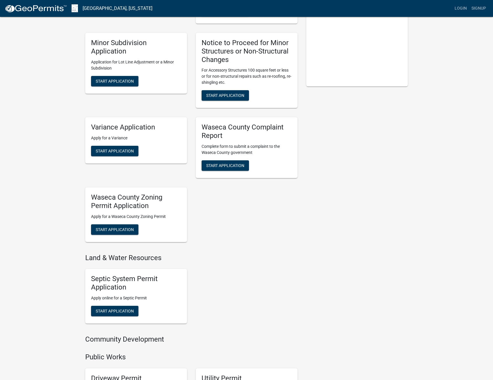
scroll to position [174, 0]
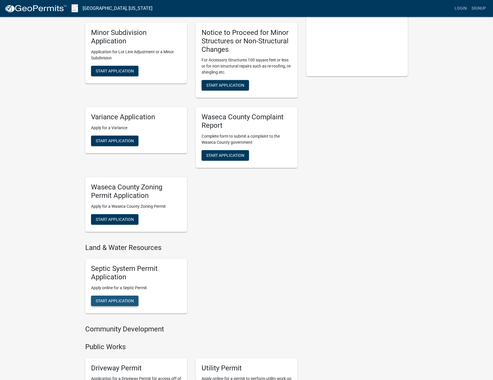
click at [116, 300] on span "Start Application" at bounding box center [115, 300] width 38 height 5
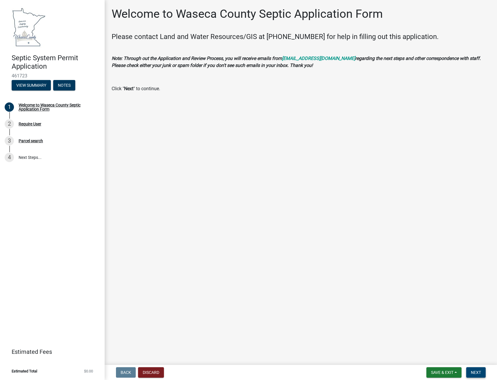
click at [477, 370] on span "Next" at bounding box center [476, 372] width 10 height 5
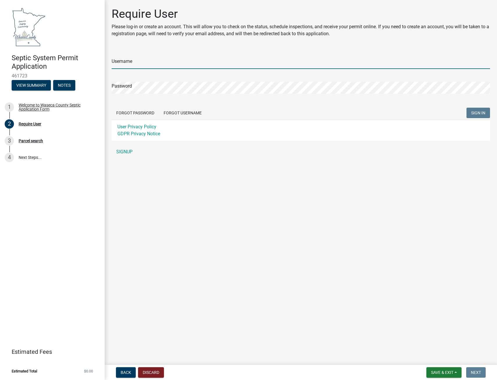
click at [129, 62] on input "Username" at bounding box center [301, 63] width 379 height 12
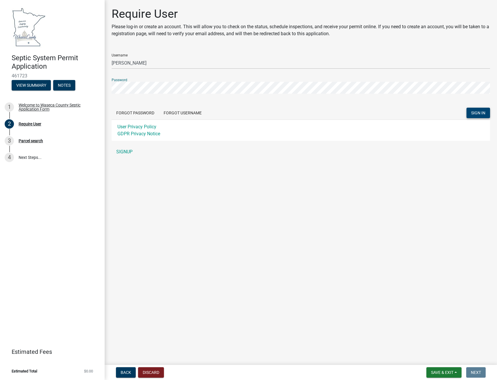
click at [477, 111] on span "SIGN IN" at bounding box center [478, 113] width 14 height 5
click at [158, 64] on input "PHILLIP SCHLEICHER" at bounding box center [301, 63] width 379 height 12
type input "P"
type input "[PERSON_NAME]"
click at [478, 112] on span "SIGN IN" at bounding box center [478, 113] width 14 height 5
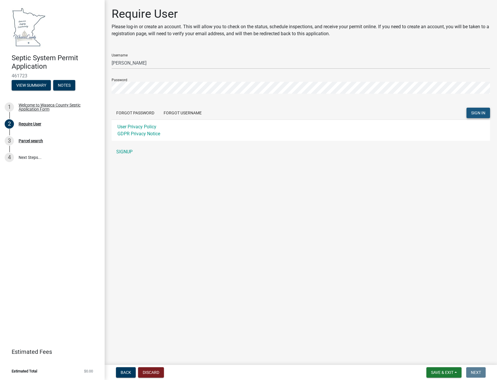
click at [479, 111] on span "SIGN IN" at bounding box center [478, 113] width 14 height 5
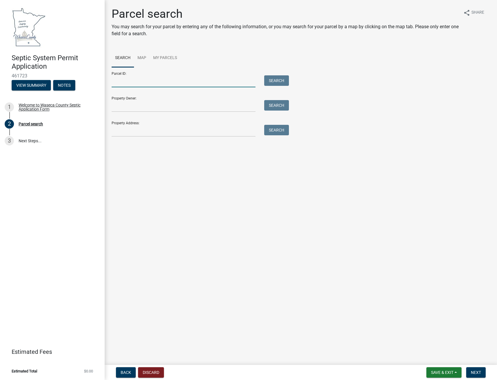
click at [143, 81] on input "Parcel ID:" at bounding box center [184, 81] width 144 height 12
type input "03.017.0515"
click at [118, 107] on input "Property Owner:" at bounding box center [184, 106] width 144 height 12
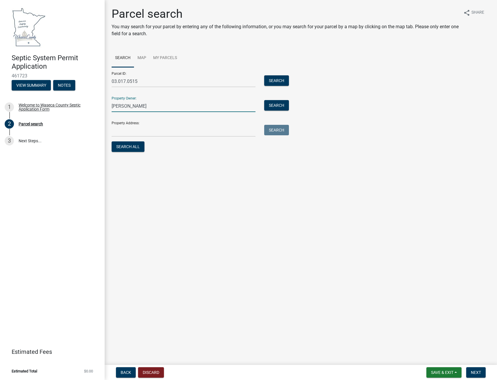
type input "Bonnie Thompson"
drag, startPoint x: 127, startPoint y: 131, endPoint x: 131, endPoint y: 132, distance: 3.9
click at [127, 131] on input "Property Address:" at bounding box center [184, 131] width 144 height 12
type input "23868 70th st New Richland MN 56072"
click at [478, 371] on span "Next" at bounding box center [476, 372] width 10 height 5
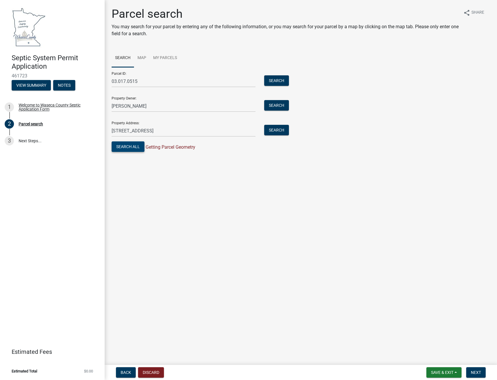
click at [134, 148] on button "Search All" at bounding box center [128, 146] width 33 height 10
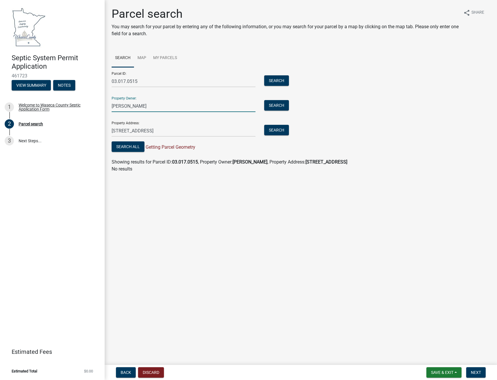
drag, startPoint x: 149, startPoint y: 106, endPoint x: 108, endPoint y: 106, distance: 40.1
click at [108, 106] on div "Bonnie Thompson" at bounding box center [183, 106] width 153 height 12
click at [279, 81] on button "Search" at bounding box center [276, 80] width 25 height 10
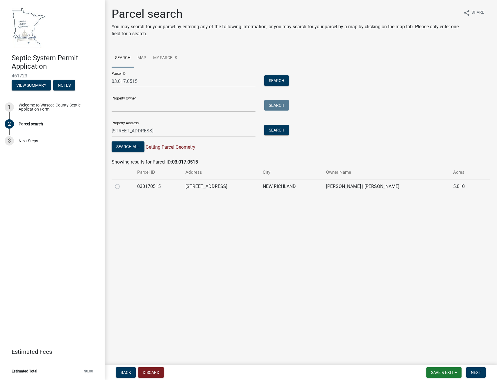
click at [122, 183] on label at bounding box center [122, 183] width 0 height 0
click at [122, 186] on input "radio" at bounding box center [124, 185] width 4 height 4
radio input "true"
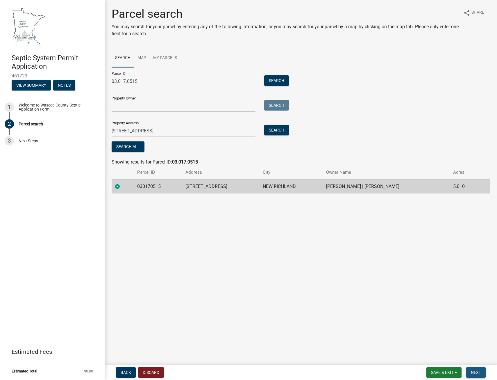
click at [478, 373] on span "Next" at bounding box center [476, 372] width 10 height 5
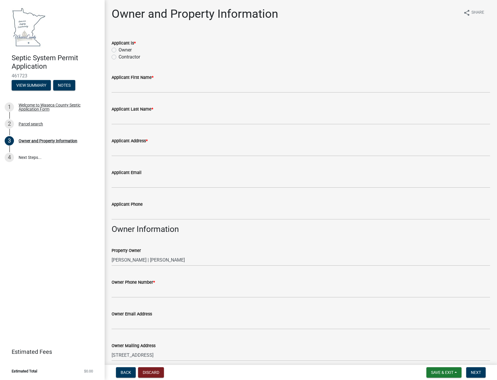
click at [119, 57] on label "Contractor" at bounding box center [130, 57] width 22 height 7
click at [119, 57] on input "Contractor" at bounding box center [121, 56] width 4 height 4
radio input "true"
click at [123, 89] on input "Applicant First Name *" at bounding box center [301, 87] width 379 height 12
type input "[PERSON_NAME]"
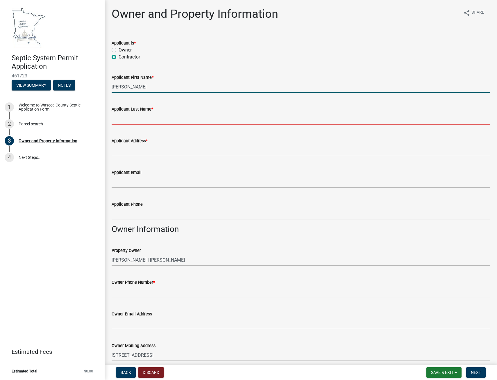
type input "[PERSON_NAME]"
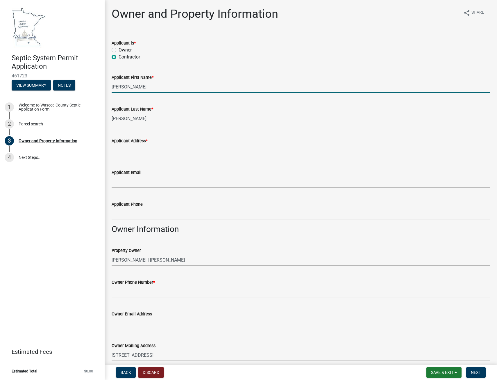
type input "[STREET_ADDRESS]"
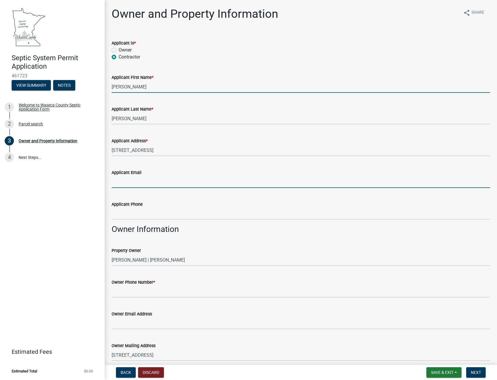
type input "[PERSON_NAME][EMAIL_ADDRESS][PERSON_NAME][DOMAIN_NAME]"
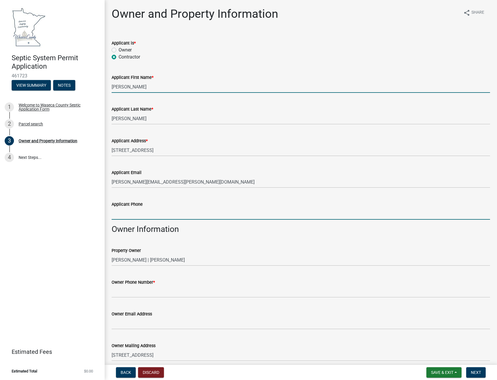
type input "5074611462"
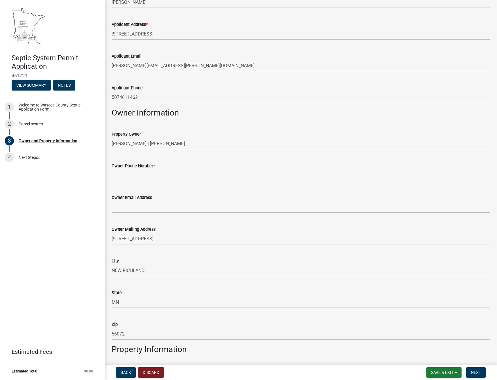
scroll to position [145, 0]
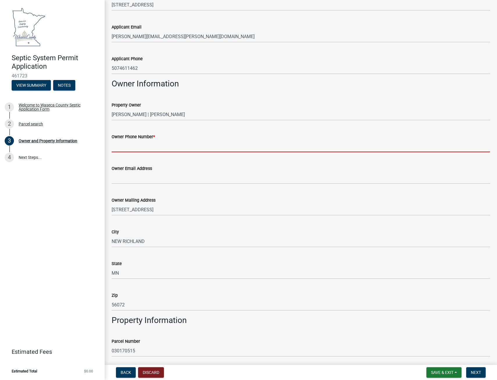
click at [142, 151] on input "Owner Phone Number *" at bounding box center [301, 146] width 379 height 12
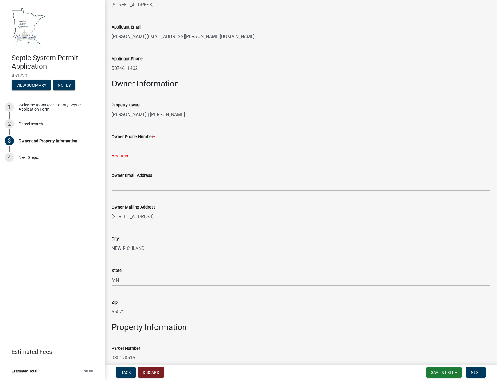
click at [124, 149] on input "Owner Phone Number *" at bounding box center [301, 146] width 379 height 12
click at [129, 148] on input "Owner Phone Number *" at bounding box center [301, 146] width 379 height 12
type input "1-612-669-4454"
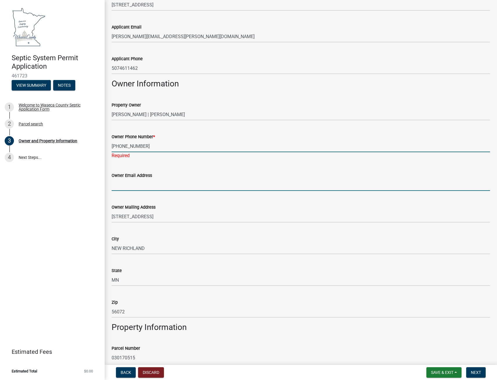
click at [186, 179] on input "Owner Email Address" at bounding box center [301, 185] width 379 height 12
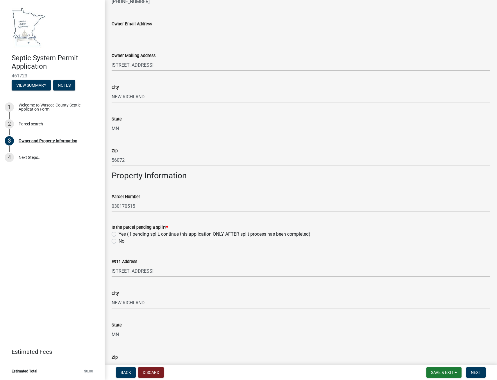
scroll to position [291, 0]
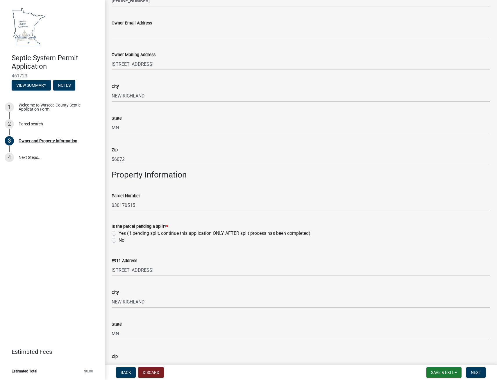
click at [220, 263] on div "E911 Address" at bounding box center [301, 260] width 379 height 7
click at [119, 239] on label "No" at bounding box center [122, 240] width 6 height 7
click at [119, 239] on input "No" at bounding box center [121, 239] width 4 height 4
radio input "true"
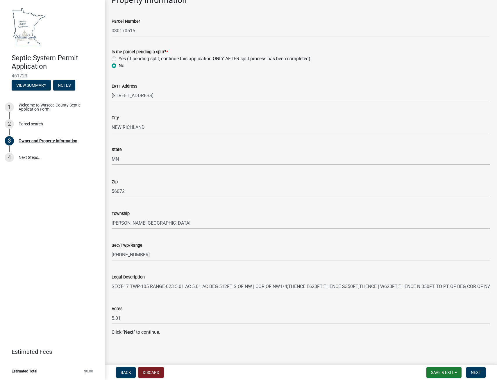
scroll to position [466, 0]
click at [472, 372] on span "Next" at bounding box center [476, 372] width 10 height 5
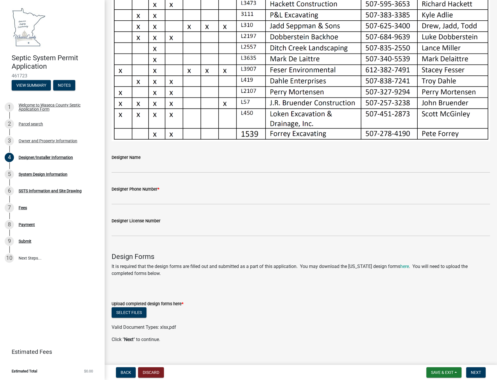
scroll to position [169, 0]
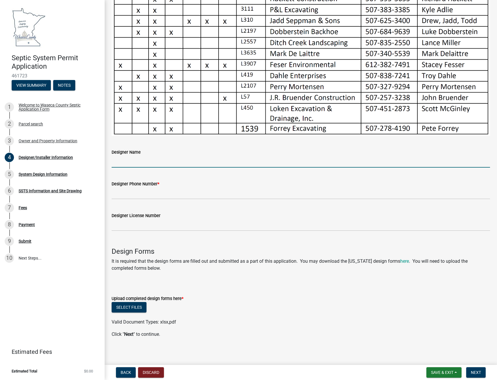
click at [174, 161] on input "Designer Name" at bounding box center [301, 162] width 379 height 12
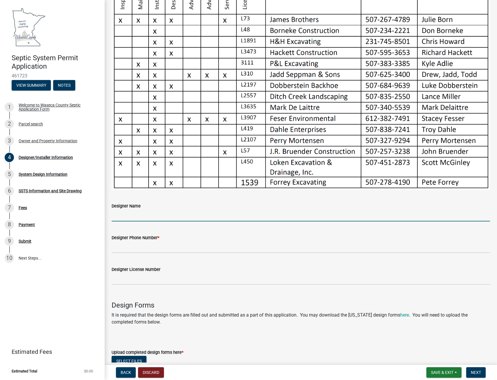
scroll to position [116, 0]
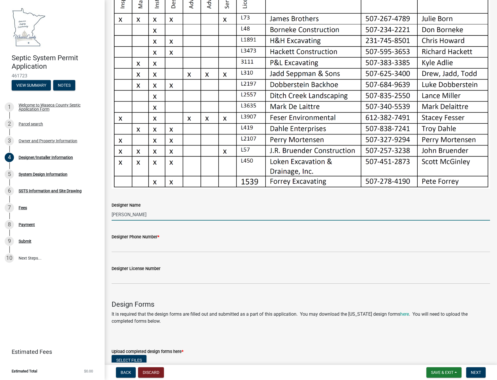
type input "[PERSON_NAME]"
click at [142, 242] on input "Designer Phone Number *" at bounding box center [301, 246] width 379 height 12
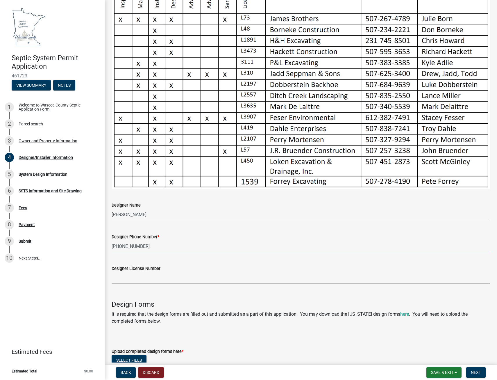
type input "[PHONE_NUMBER]"
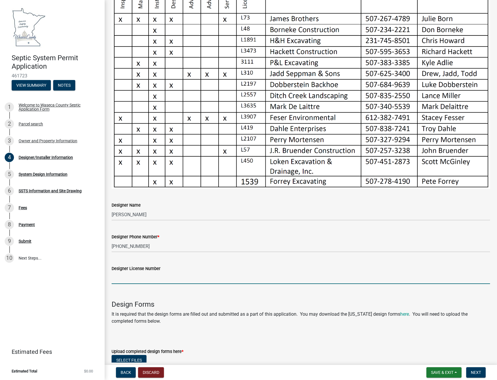
click at [123, 272] on input "Designer License Number" at bounding box center [301, 278] width 379 height 12
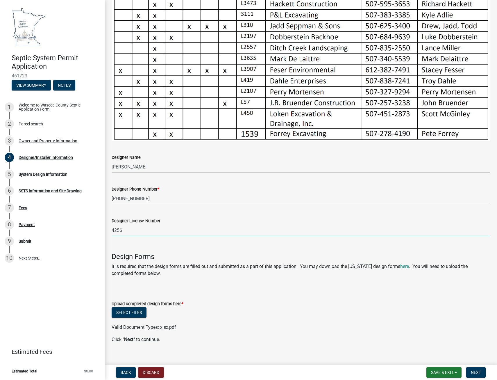
scroll to position [169, 0]
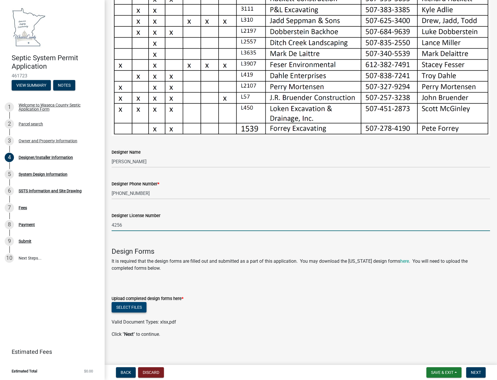
type input "4256"
click at [135, 306] on button "Select files" at bounding box center [129, 307] width 35 height 10
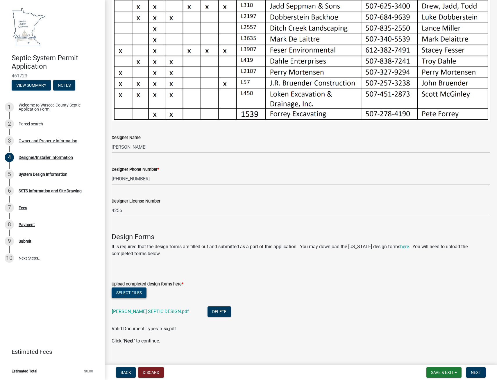
scroll to position [190, 0]
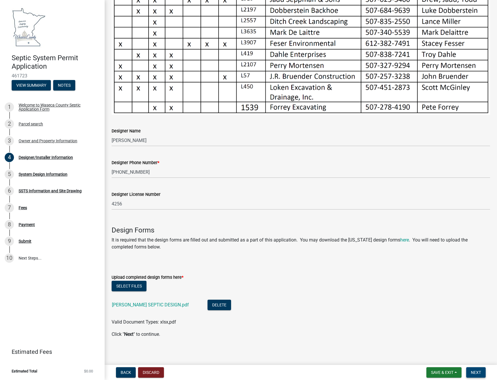
click at [474, 370] on span "Next" at bounding box center [476, 372] width 10 height 5
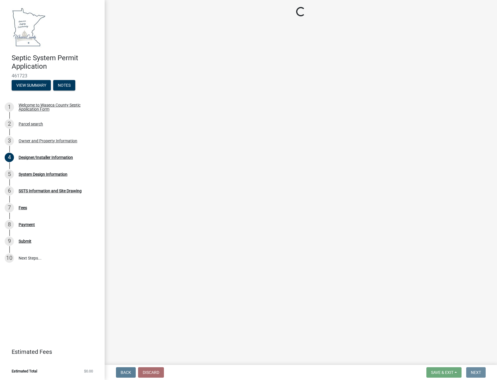
scroll to position [0, 0]
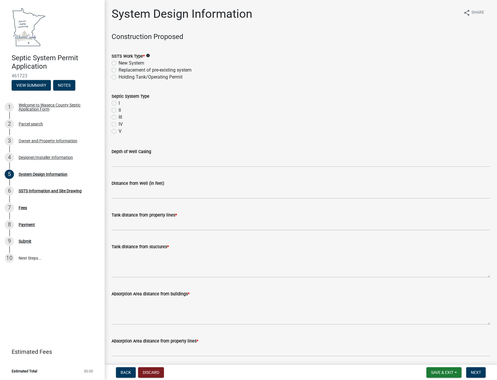
click at [119, 71] on label "Replacement of pre-existing system" at bounding box center [155, 70] width 73 height 7
click at [119, 70] on input "Replacement of pre-existing system" at bounding box center [121, 69] width 4 height 4
radio input "true"
click at [119, 104] on label "I" at bounding box center [119, 103] width 1 height 7
click at [119, 104] on input "I" at bounding box center [121, 102] width 4 height 4
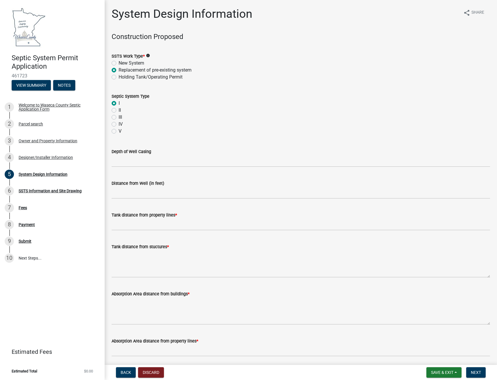
radio input "true"
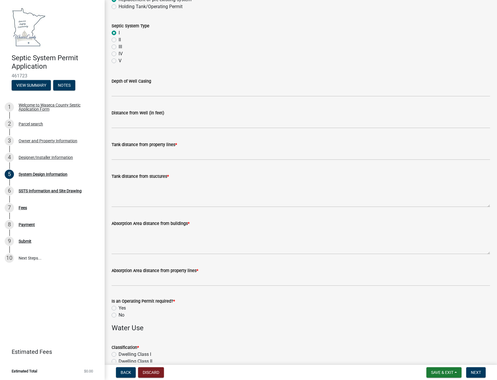
scroll to position [87, 0]
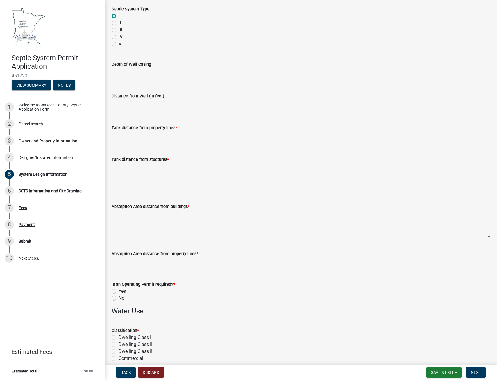
click at [136, 138] on input "Tank distance from property lines *" at bounding box center [301, 137] width 379 height 12
type input "10+"
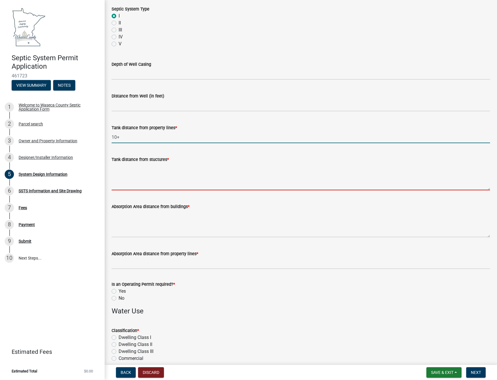
click at [130, 181] on textarea "Tank distance from stuctures *" at bounding box center [301, 176] width 379 height 27
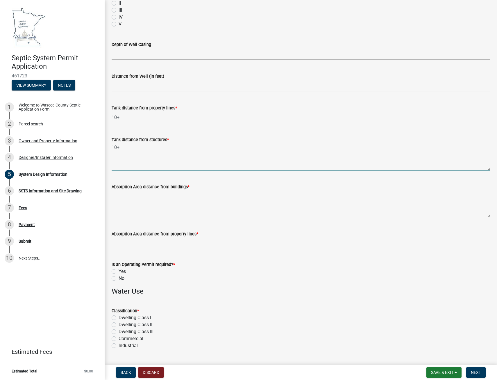
scroll to position [116, 0]
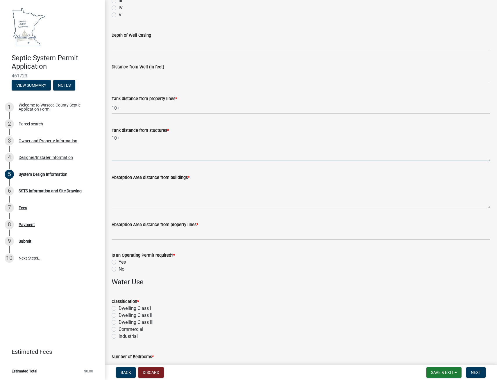
type textarea "10+"
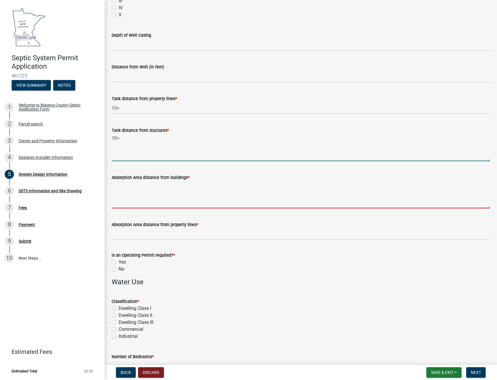
click at [145, 200] on textarea "Absorption Area distance from buildings *" at bounding box center [301, 194] width 379 height 27
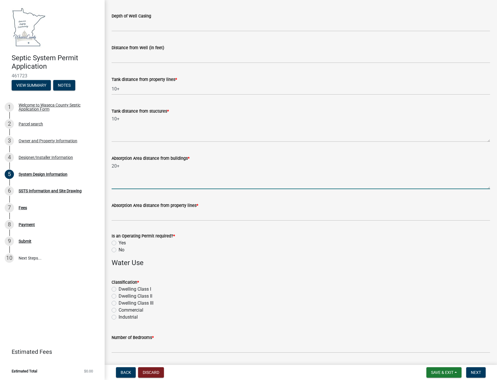
scroll to position [145, 0]
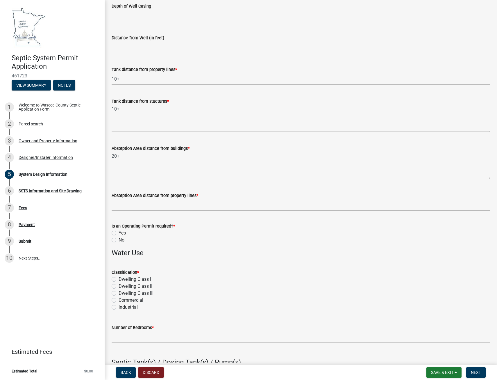
type textarea "20+"
click at [154, 207] on input "Absorption Area distance from property lines *" at bounding box center [301, 205] width 379 height 12
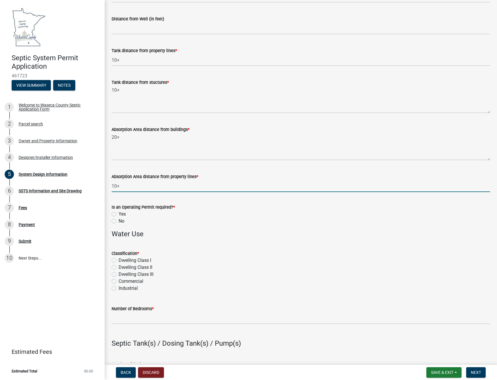
scroll to position [174, 0]
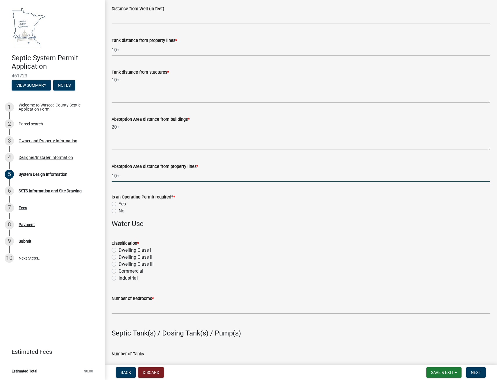
type input "10+"
click at [119, 211] on label "No" at bounding box center [122, 210] width 6 height 7
click at [119, 211] on input "No" at bounding box center [121, 209] width 4 height 4
radio input "true"
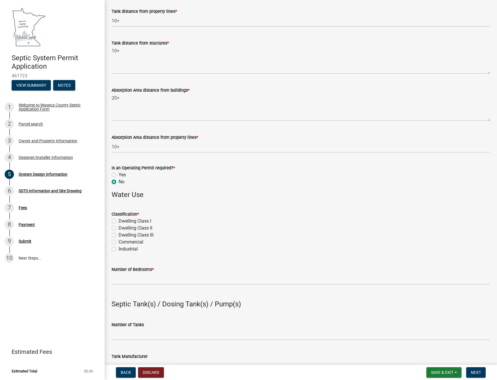
scroll to position [233, 0]
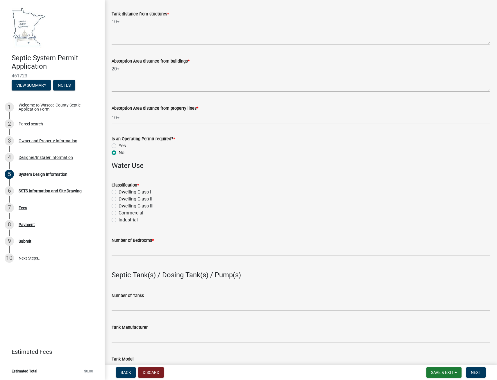
click at [119, 192] on label "Dwelling CIass I" at bounding box center [135, 191] width 33 height 7
click at [119, 192] on input "Dwelling CIass I" at bounding box center [121, 190] width 4 height 4
radio input "true"
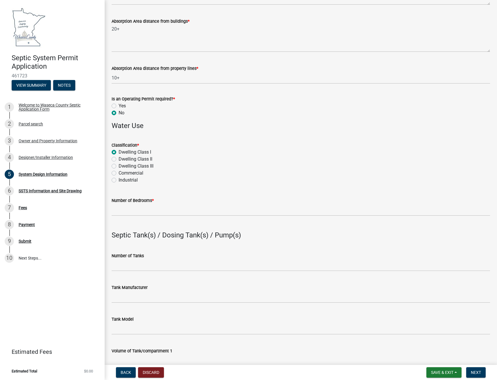
scroll to position [291, 0]
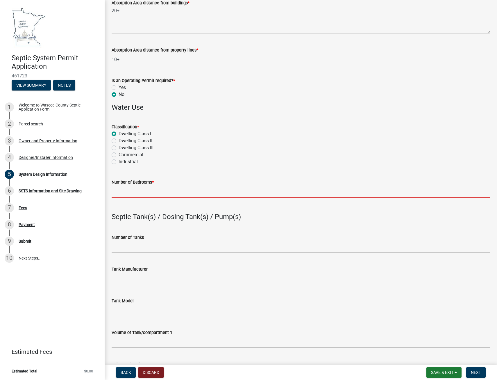
click at [141, 193] on input "Number of Bedrooms *" at bounding box center [301, 192] width 379 height 12
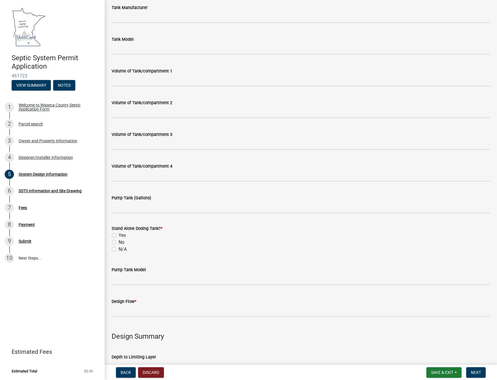
scroll to position [553, 0]
type input "4"
click at [119, 234] on label "Yes" at bounding box center [122, 234] width 7 height 7
click at [119, 234] on input "Yes" at bounding box center [121, 233] width 4 height 4
radio input "true"
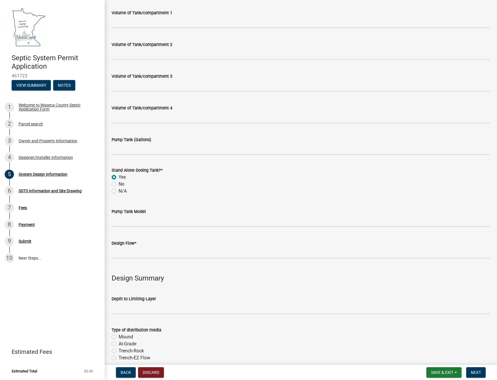
scroll to position [611, 0]
click at [128, 251] on input "Design Flow *" at bounding box center [301, 252] width 379 height 12
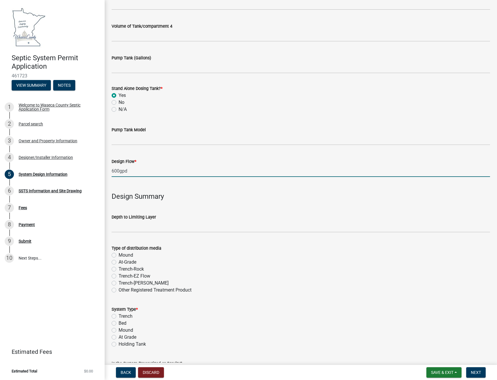
scroll to position [698, 0]
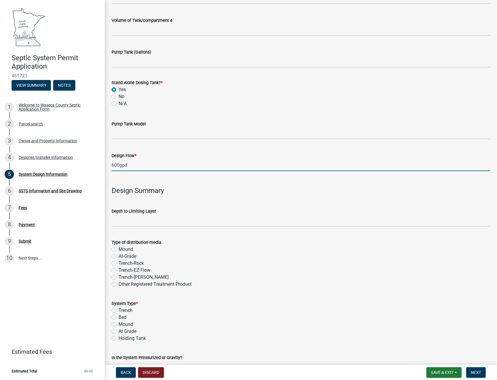
type input "600gpd"
click at [203, 260] on div "Trench-Rock" at bounding box center [301, 263] width 379 height 7
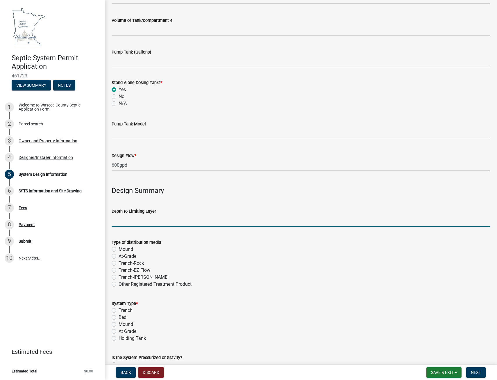
click at [129, 222] on input "text" at bounding box center [301, 221] width 379 height 12
type input "12"
click at [119, 249] on label "Mound" at bounding box center [126, 249] width 15 height 7
click at [119, 249] on input "Mound" at bounding box center [121, 248] width 4 height 4
radio input "true"
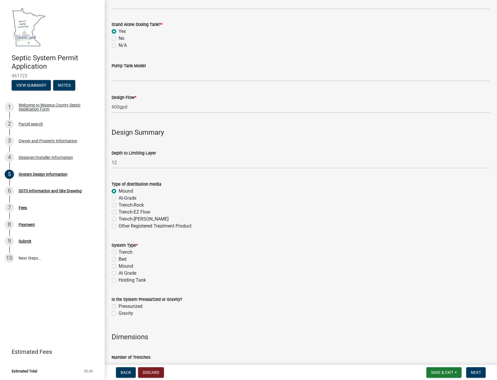
scroll to position [785, 0]
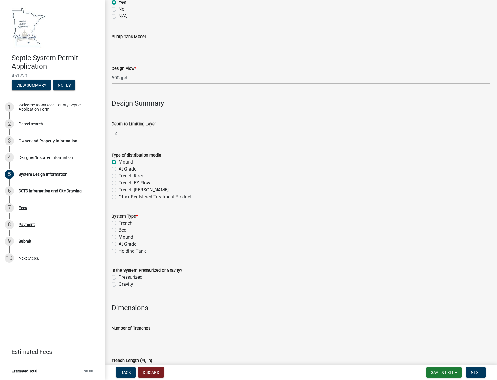
click at [119, 224] on label "Trench" at bounding box center [126, 223] width 14 height 7
click at [119, 223] on input "Trench" at bounding box center [121, 222] width 4 height 4
radio input "true"
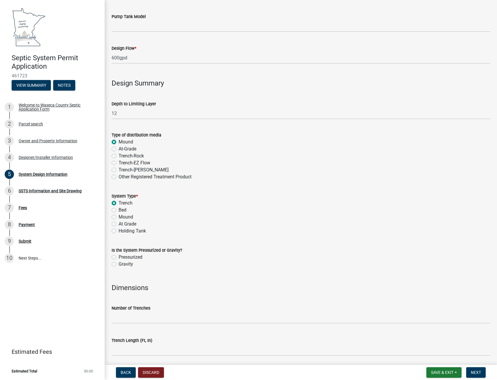
scroll to position [814, 0]
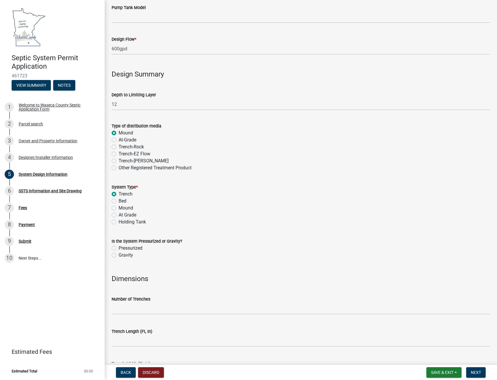
click at [119, 132] on label "Mound" at bounding box center [126, 132] width 15 height 7
click at [119, 132] on input "Mound" at bounding box center [121, 131] width 4 height 4
click at [119, 133] on label "Mound" at bounding box center [126, 132] width 15 height 7
click at [119, 133] on input "Mound" at bounding box center [121, 131] width 4 height 4
click at [119, 133] on label "Mound" at bounding box center [126, 132] width 15 height 7
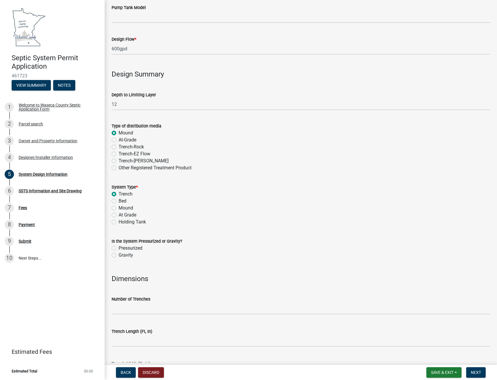
click at [119, 133] on input "Mound" at bounding box center [121, 131] width 4 height 4
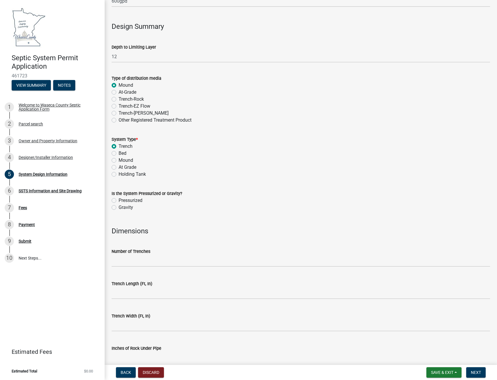
scroll to position [872, 0]
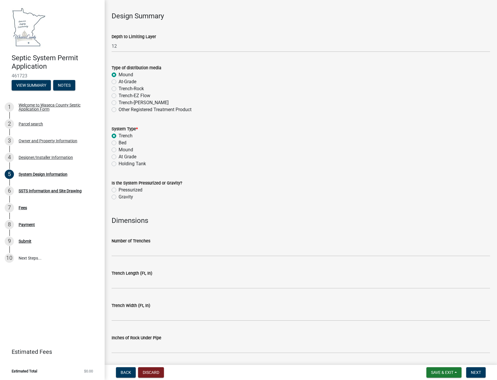
click at [119, 191] on label "Pressurized" at bounding box center [131, 189] width 24 height 7
click at [119, 190] on input "Pressurized" at bounding box center [121, 188] width 4 height 4
radio input "true"
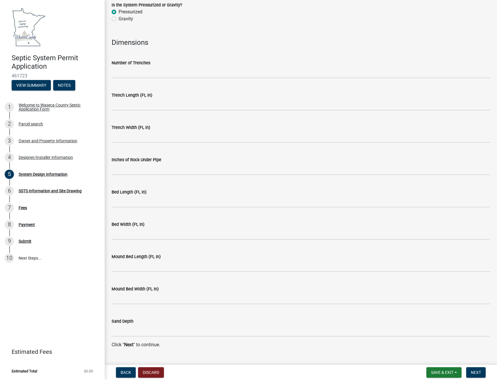
scroll to position [1063, 0]
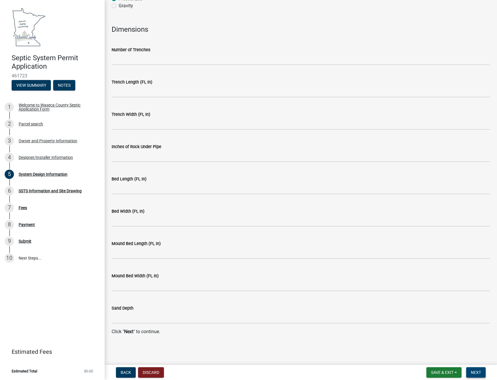
click at [475, 372] on span "Next" at bounding box center [476, 372] width 10 height 5
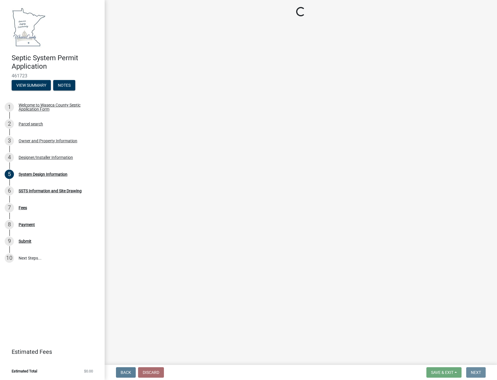
scroll to position [0, 0]
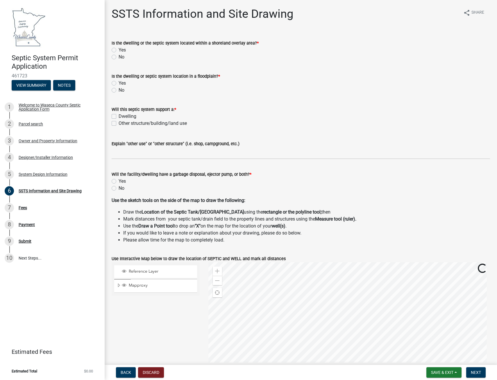
click at [119, 56] on label "No" at bounding box center [122, 57] width 6 height 7
click at [119, 56] on input "No" at bounding box center [121, 56] width 4 height 4
radio input "true"
click at [119, 91] on label "No" at bounding box center [122, 90] width 6 height 7
click at [119, 90] on input "No" at bounding box center [121, 89] width 4 height 4
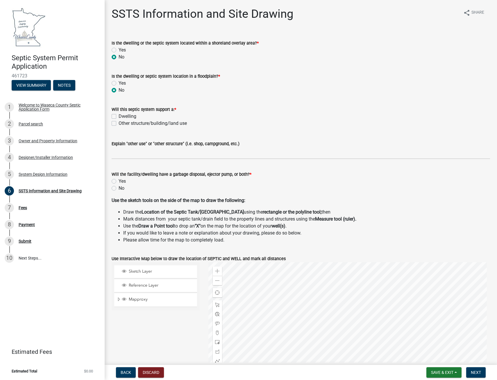
radio input "true"
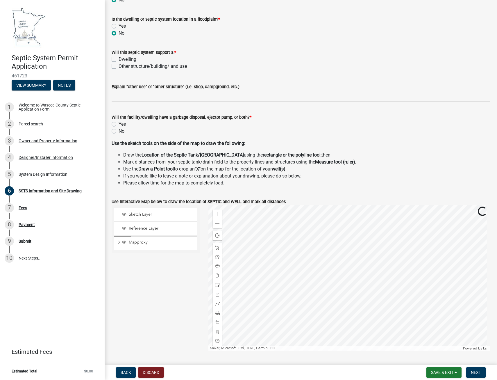
scroll to position [58, 0]
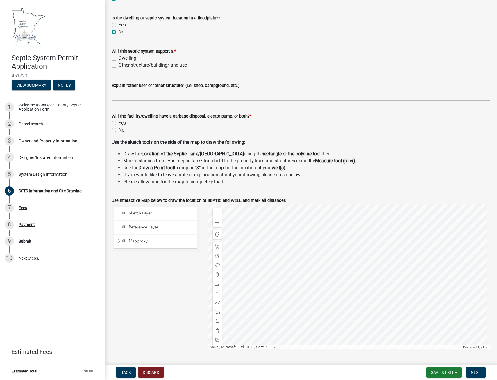
click at [119, 58] on label "Dwelling" at bounding box center [128, 58] width 18 height 7
click at [119, 58] on input "Dwelling" at bounding box center [121, 57] width 4 height 4
checkbox input "true"
checkbox input "false"
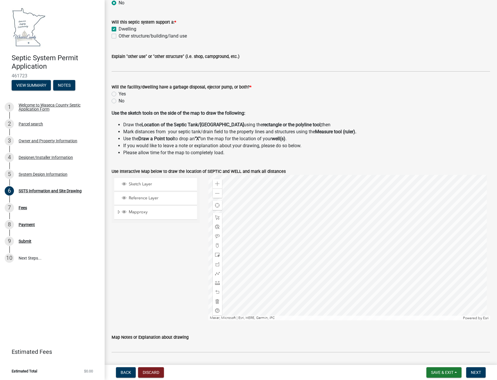
click at [119, 102] on label "No" at bounding box center [122, 100] width 6 height 7
click at [119, 101] on input "No" at bounding box center [121, 99] width 4 height 4
radio input "true"
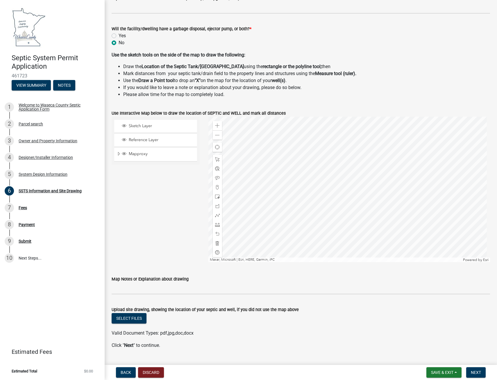
scroll to position [159, 0]
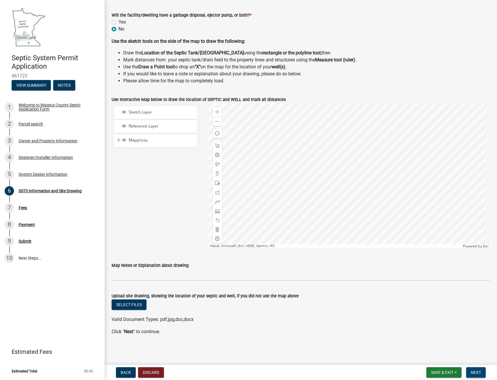
click at [475, 372] on span "Next" at bounding box center [476, 372] width 10 height 5
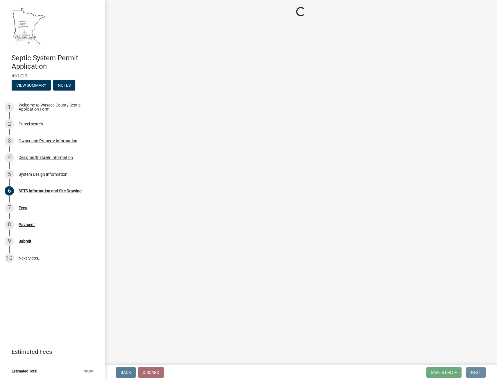
scroll to position [0, 0]
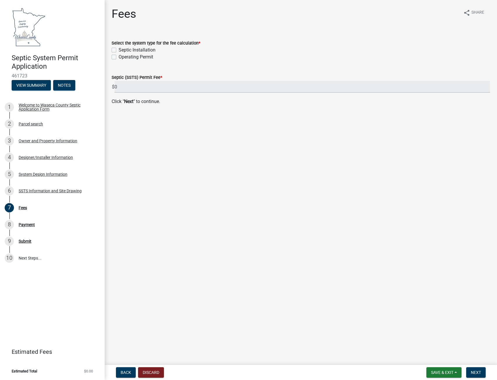
click at [119, 51] on label "Septic Installation" at bounding box center [137, 50] width 37 height 7
click at [119, 50] on input "Septic Installation" at bounding box center [121, 49] width 4 height 4
checkbox input "true"
checkbox input "false"
click at [475, 373] on span "Next" at bounding box center [476, 372] width 10 height 5
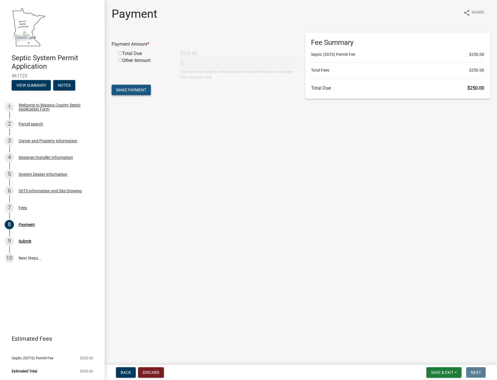
click at [135, 90] on span "Make Payment" at bounding box center [131, 90] width 30 height 5
click at [121, 60] on input "radio" at bounding box center [120, 60] width 4 height 4
radio input "true"
type input "250"
click at [138, 89] on span "Make Payment" at bounding box center [131, 90] width 30 height 5
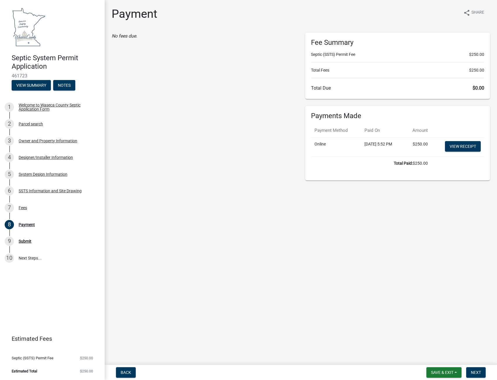
drag, startPoint x: 341, startPoint y: 264, endPoint x: 307, endPoint y: 263, distance: 34.0
click at [307, 263] on main "Payment share Share No fees due. Fee Summary Septic (SSTS) Permit Fee $250.00 T…" at bounding box center [301, 181] width 393 height 362
click at [474, 371] on span "Next" at bounding box center [476, 372] width 10 height 5
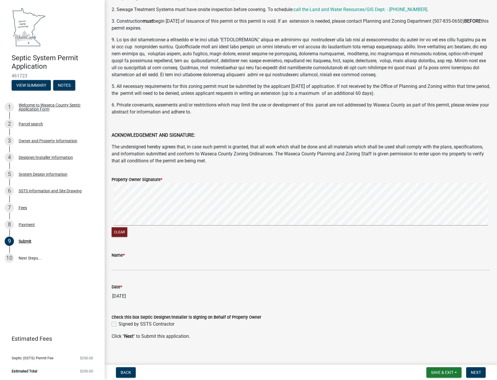
scroll to position [43, 0]
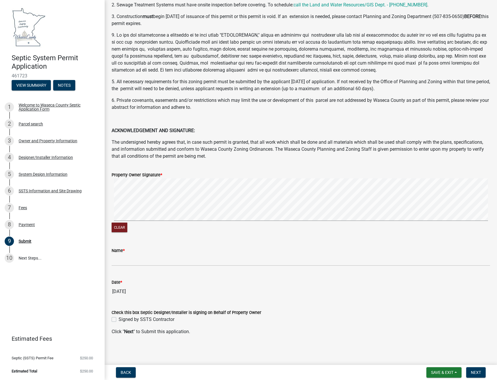
click at [119, 321] on label "Signed by SSTS Contractor" at bounding box center [147, 319] width 56 height 7
click at [119, 320] on input "Signed by SSTS Contractor" at bounding box center [121, 318] width 4 height 4
checkbox input "true"
click at [121, 260] on input "Name *" at bounding box center [301, 260] width 379 height 12
type input "[PERSON_NAME]"
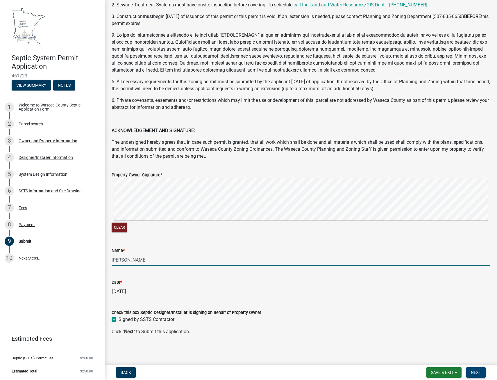
click at [475, 373] on span "Next" at bounding box center [476, 372] width 10 height 5
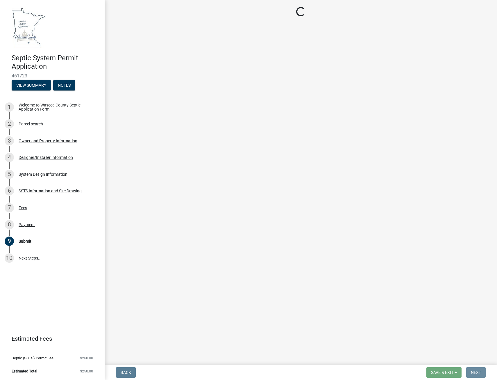
scroll to position [0, 0]
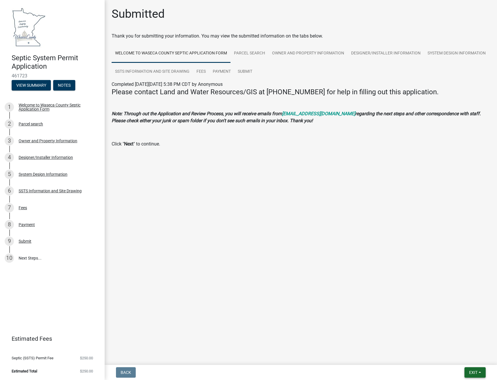
click at [475, 370] on span "Exit" at bounding box center [473, 372] width 8 height 5
click at [480, 371] on button "Exit" at bounding box center [475, 372] width 21 height 10
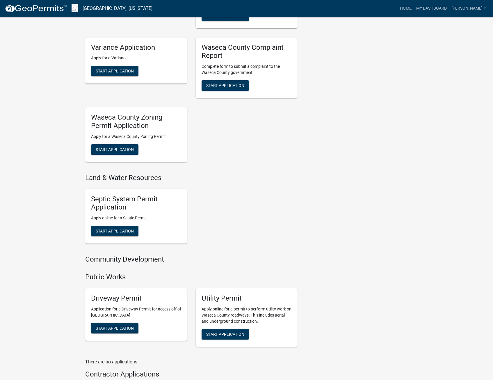
scroll to position [402, 0]
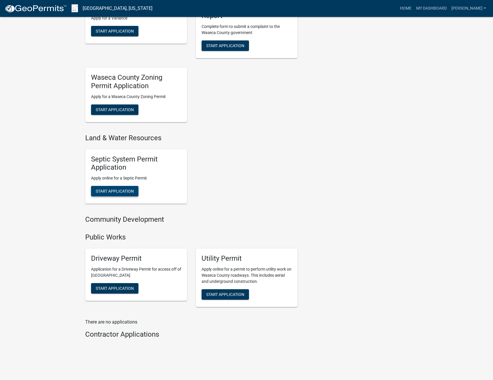
click at [117, 189] on span "Start Application" at bounding box center [115, 191] width 38 height 5
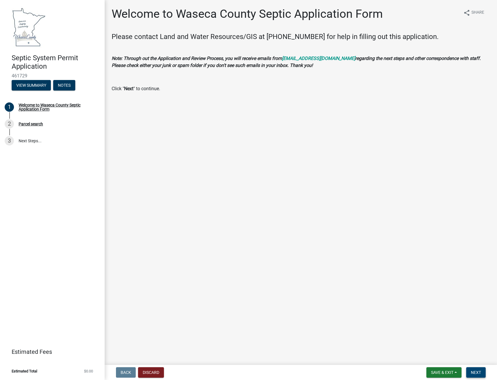
click at [480, 373] on span "Next" at bounding box center [476, 372] width 10 height 5
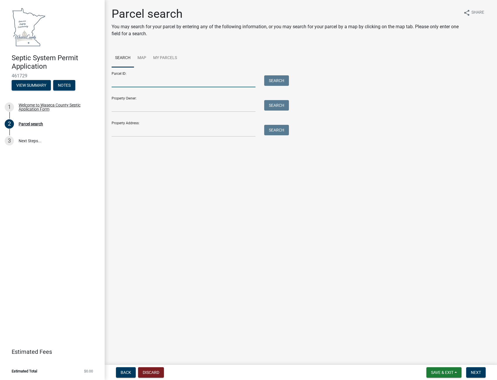
click at [123, 82] on input "Parcel ID:" at bounding box center [184, 81] width 144 height 12
type input "10.010.0300"
click at [276, 81] on button "Search" at bounding box center [276, 80] width 25 height 10
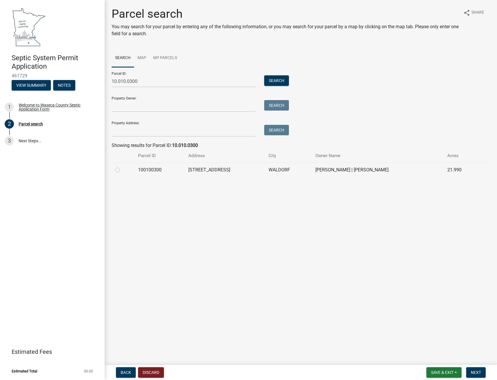
click at [122, 166] on label at bounding box center [122, 166] width 0 height 0
click at [122, 169] on input "radio" at bounding box center [124, 168] width 4 height 4
radio input "true"
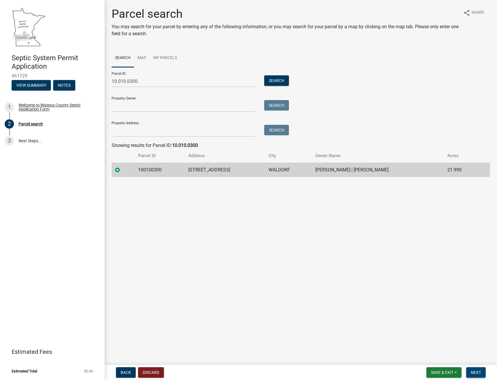
click at [475, 372] on span "Next" at bounding box center [476, 372] width 10 height 5
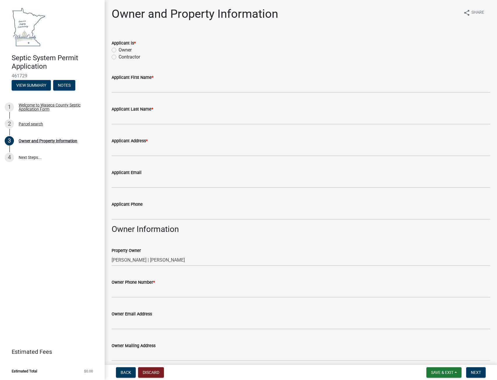
click at [119, 58] on label "Contractor" at bounding box center [130, 57] width 22 height 7
click at [119, 57] on input "Contractor" at bounding box center [121, 56] width 4 height 4
radio input "true"
click at [126, 90] on input "Applicant First Name *" at bounding box center [301, 87] width 379 height 12
type input "[PERSON_NAME]"
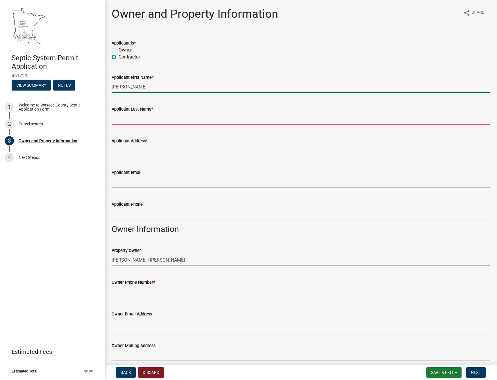
type input "[PERSON_NAME]"
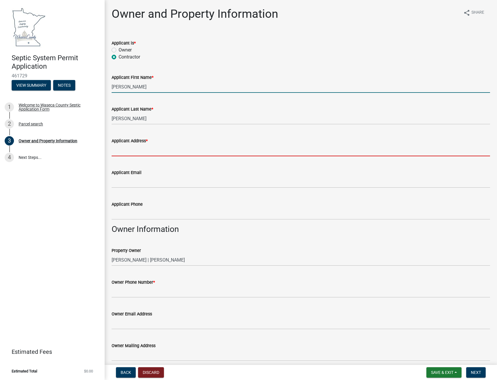
type input "[STREET_ADDRESS]"
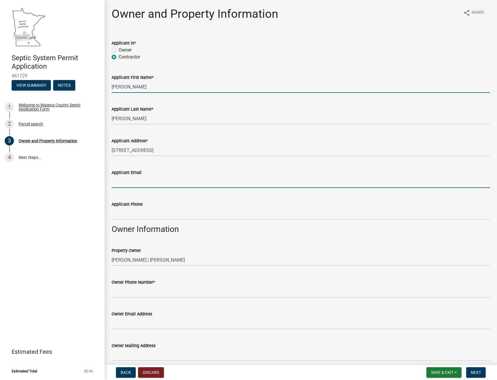
type input "[PERSON_NAME][EMAIL_ADDRESS][PERSON_NAME][DOMAIN_NAME]"
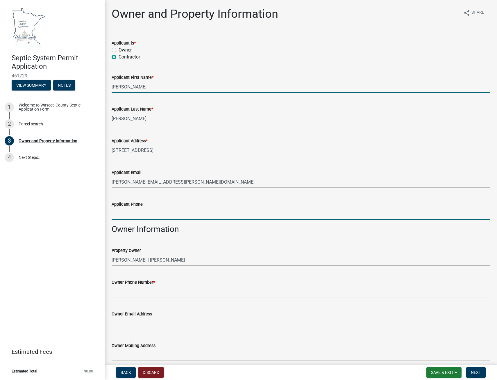
type input "5074611462"
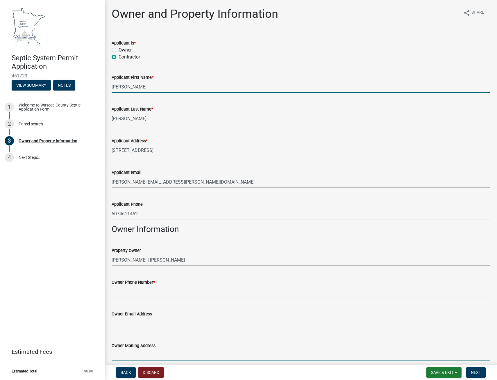
type input "24909 70TH ST"
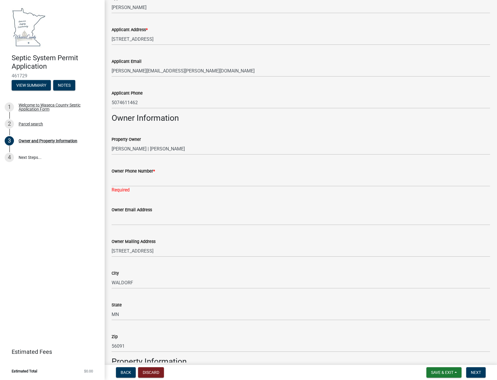
scroll to position [116, 0]
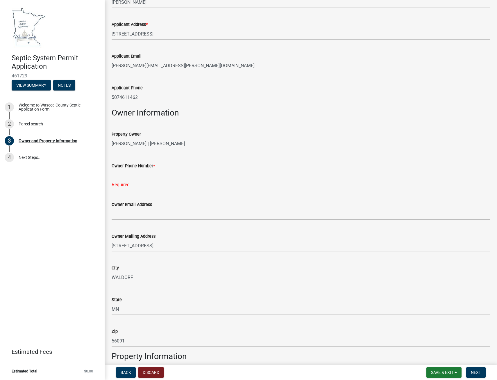
click at [144, 174] on input "Owner Phone Number *" at bounding box center [301, 175] width 379 height 12
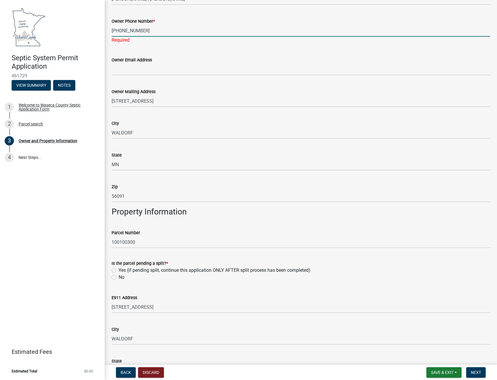
scroll to position [262, 0]
type input "[PHONE_NUMBER]"
click at [114, 277] on wm-data-entity-input "Is the parcel pending a split? * Yes (if pending split, continue this applicati…" at bounding box center [301, 268] width 379 height 33
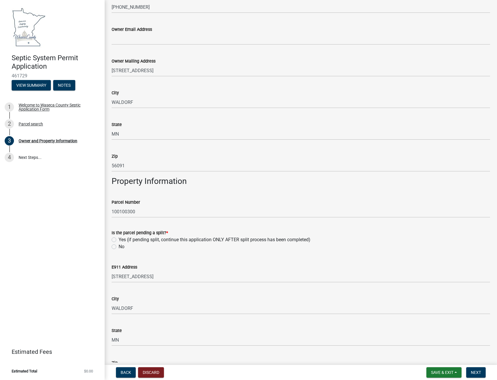
scroll to position [291, 0]
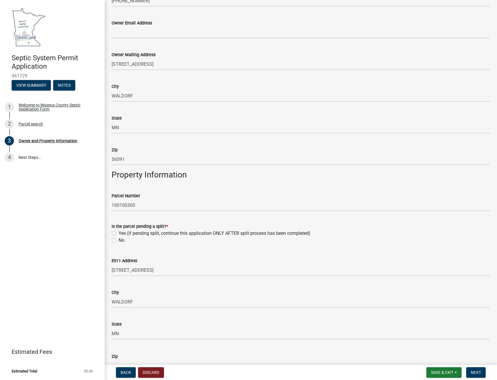
click at [119, 240] on label "No" at bounding box center [122, 240] width 6 height 7
click at [119, 240] on input "No" at bounding box center [121, 239] width 4 height 4
radio input "true"
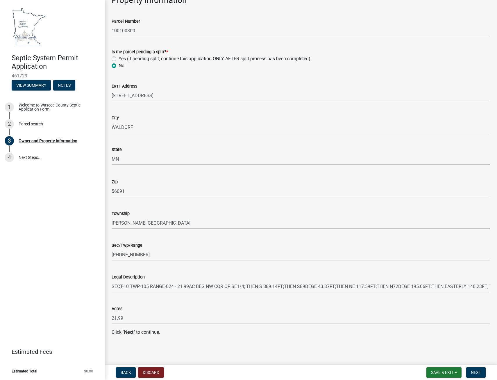
scroll to position [466, 0]
click at [476, 370] on span "Next" at bounding box center [476, 372] width 10 height 5
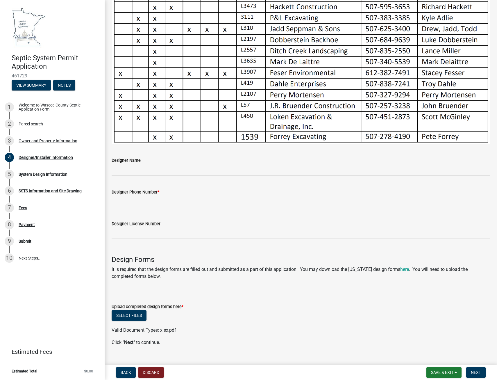
scroll to position [169, 0]
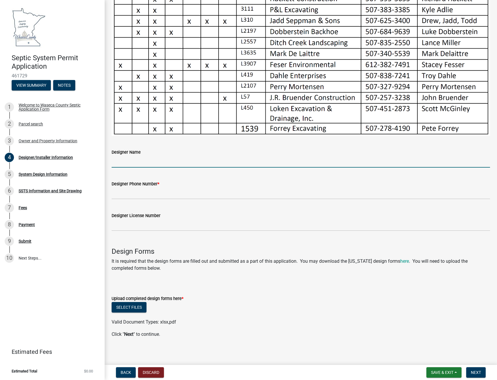
click at [154, 161] on input "Designer Name" at bounding box center [301, 162] width 379 height 12
type input "[PERSON_NAME]"
type input "[PHONE_NUMBER]"
type input "4256"
click at [133, 305] on button "Select files" at bounding box center [129, 307] width 35 height 10
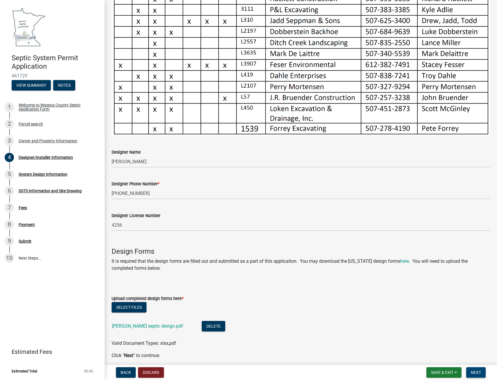
click at [477, 371] on span "Next" at bounding box center [476, 372] width 10 height 5
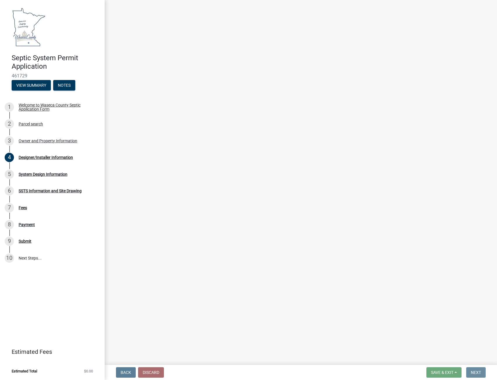
scroll to position [0, 0]
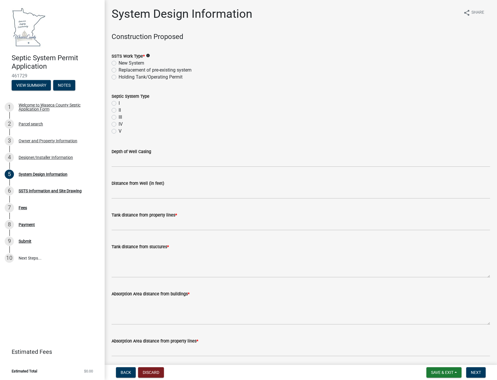
click at [119, 70] on label "Replacement of pre-existing system" at bounding box center [155, 70] width 73 height 7
click at [119, 70] on input "Replacement of pre-existing system" at bounding box center [121, 69] width 4 height 4
radio input "true"
click at [119, 103] on label "I" at bounding box center [119, 103] width 1 height 7
click at [119, 103] on input "I" at bounding box center [121, 102] width 4 height 4
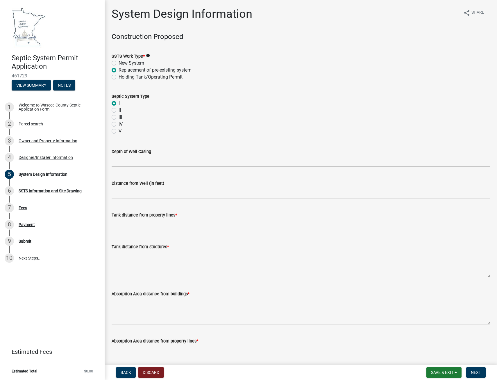
radio input "true"
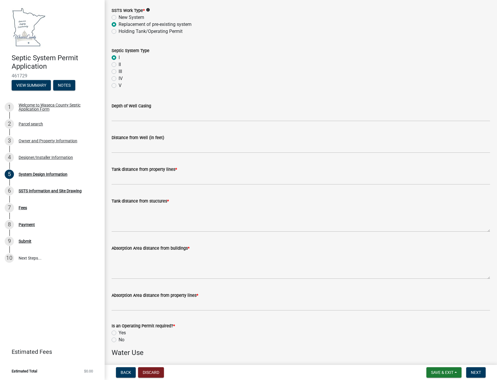
scroll to position [58, 0]
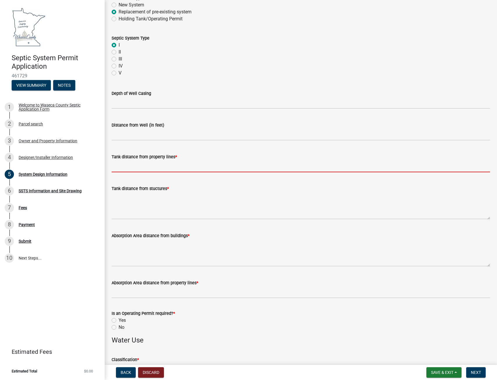
click at [152, 167] on input "Tank distance from property lines *" at bounding box center [301, 166] width 379 height 12
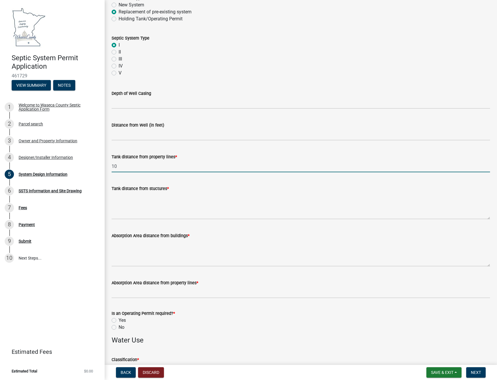
type input "10+"
click at [126, 210] on textarea "Tank distance from stuctures *" at bounding box center [301, 205] width 379 height 27
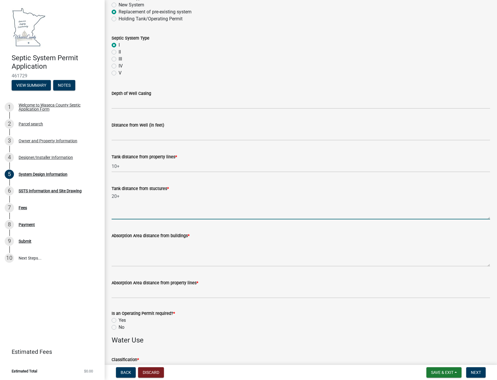
scroll to position [87, 0]
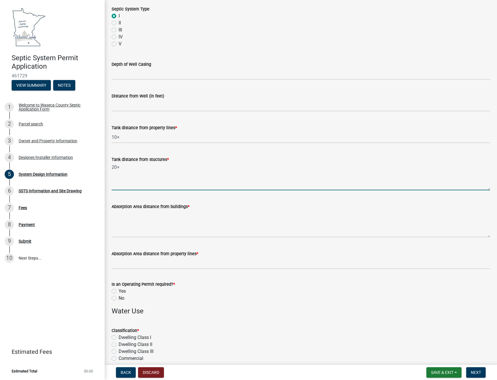
type textarea "20+"
click at [123, 228] on textarea "Absorption Area distance from buildings *" at bounding box center [301, 223] width 379 height 27
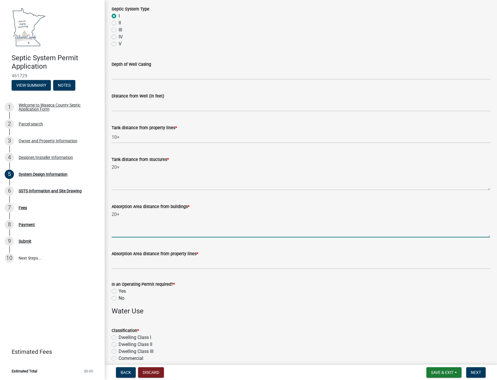
type textarea "20+"
click at [131, 266] on input "Absorption Area distance from property lines *" at bounding box center [301, 263] width 379 height 12
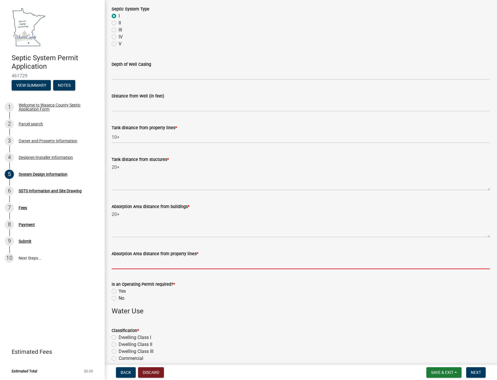
type input "10+"
click at [119, 298] on label "No" at bounding box center [122, 298] width 6 height 7
click at [119, 298] on input "No" at bounding box center [121, 297] width 4 height 4
radio input "true"
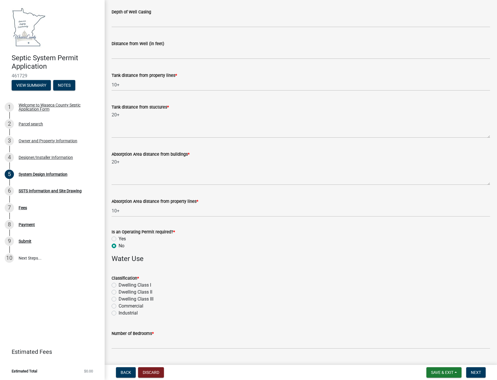
scroll to position [145, 0]
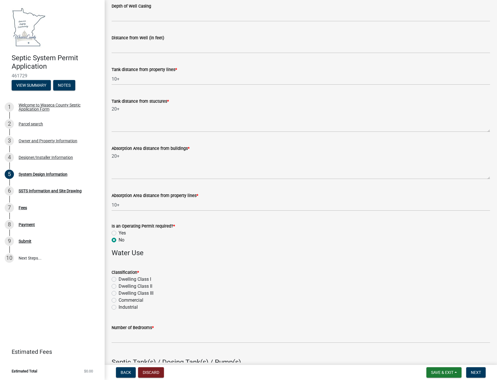
click at [119, 279] on label "Dwelling CIass I" at bounding box center [135, 279] width 33 height 7
click at [119, 279] on input "Dwelling CIass I" at bounding box center [121, 278] width 4 height 4
radio input "true"
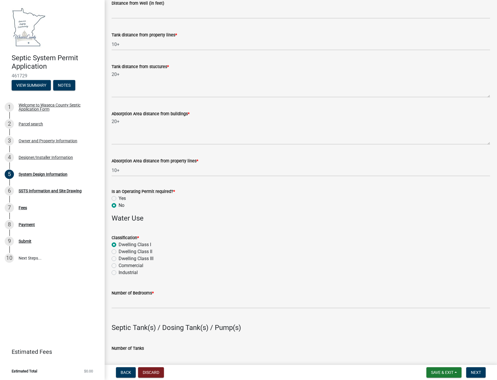
scroll to position [204, 0]
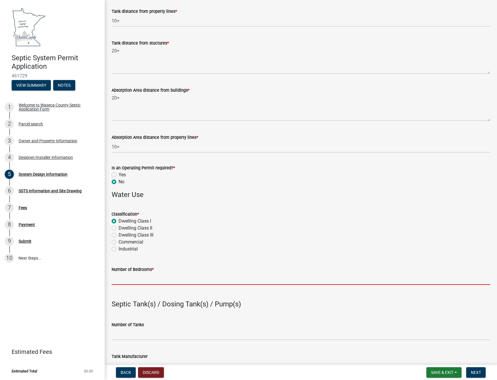
click at [138, 282] on input "Number of Bedrooms *" at bounding box center [301, 279] width 379 height 12
type input "4"
type input "600gpd"
type input "12"
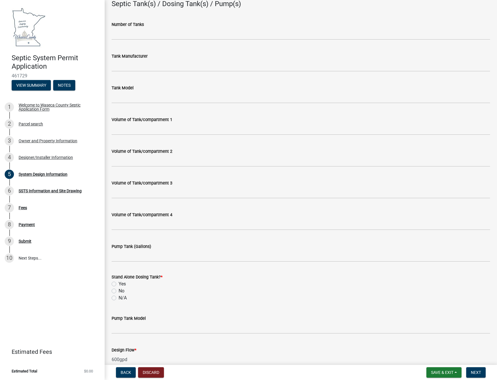
scroll to position [523, 0]
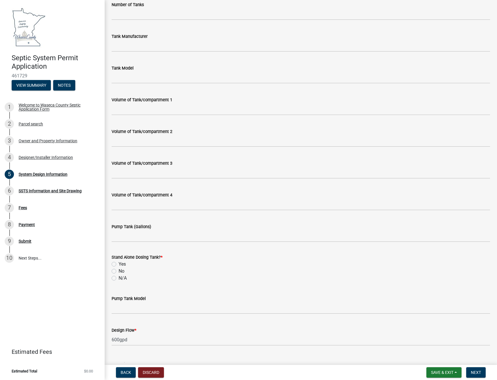
click at [119, 265] on label "Yes" at bounding box center [122, 264] width 7 height 7
click at [119, 264] on input "Yes" at bounding box center [121, 263] width 4 height 4
radio input "true"
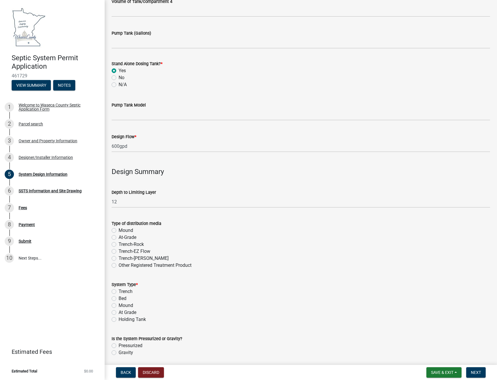
scroll to position [727, 0]
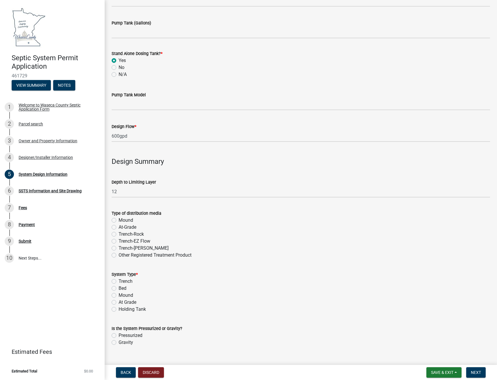
click at [119, 295] on label "Mound" at bounding box center [126, 295] width 15 height 7
click at [119, 295] on input "Mound" at bounding box center [121, 294] width 4 height 4
radio input "true"
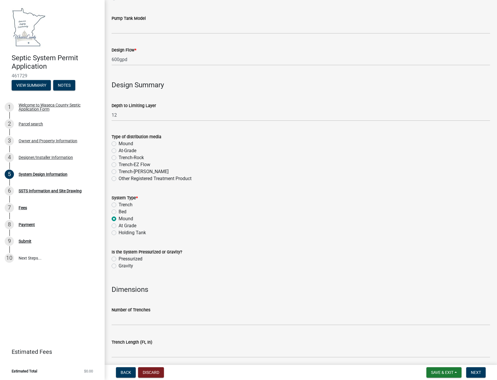
scroll to position [814, 0]
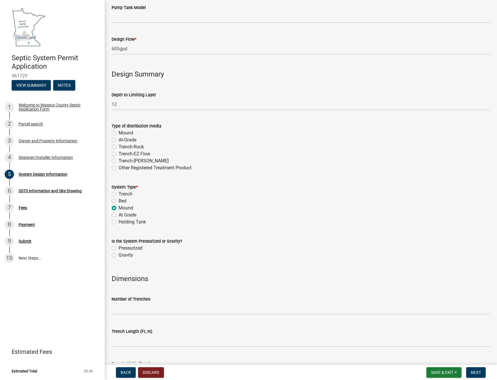
click at [119, 248] on label "Pressurized" at bounding box center [131, 248] width 24 height 7
click at [119, 248] on input "Pressurized" at bounding box center [121, 247] width 4 height 4
radio input "true"
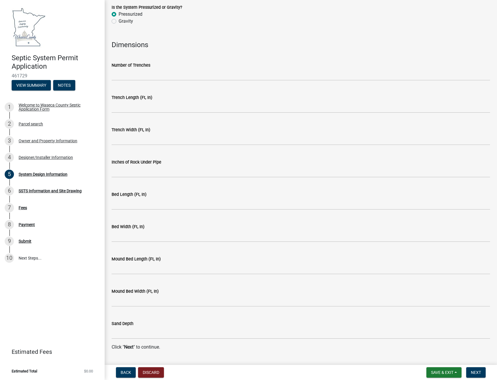
scroll to position [1063, 0]
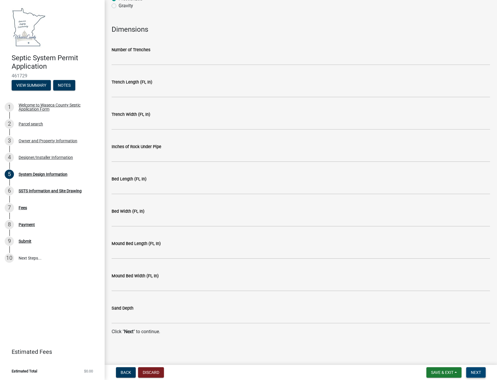
click at [481, 370] on span "Next" at bounding box center [476, 372] width 10 height 5
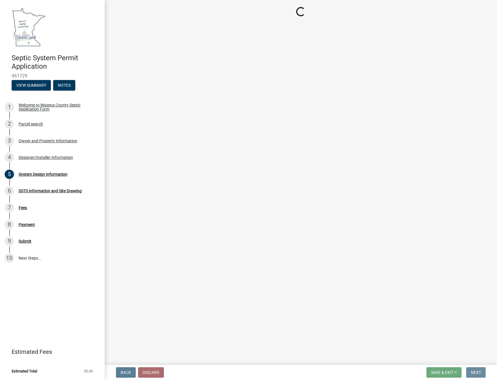
scroll to position [0, 0]
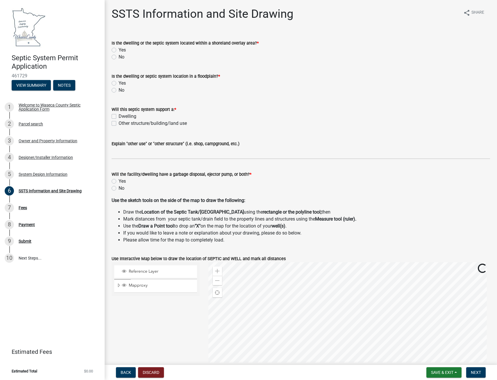
click at [119, 58] on label "No" at bounding box center [122, 57] width 6 height 7
click at [119, 57] on input "No" at bounding box center [121, 56] width 4 height 4
radio input "true"
click at [119, 90] on label "No" at bounding box center [122, 90] width 6 height 7
click at [119, 90] on input "No" at bounding box center [121, 89] width 4 height 4
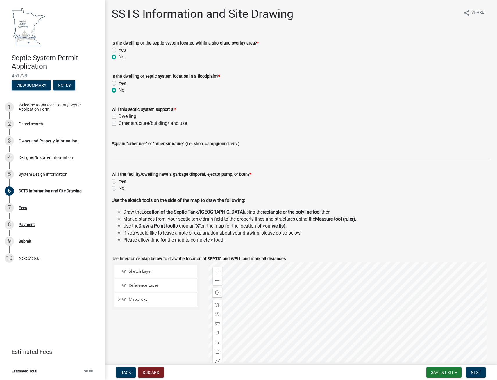
radio input "true"
click at [119, 117] on label "Dwelling" at bounding box center [128, 116] width 18 height 7
click at [119, 117] on input "Dwelling" at bounding box center [121, 115] width 4 height 4
checkbox input "true"
checkbox input "false"
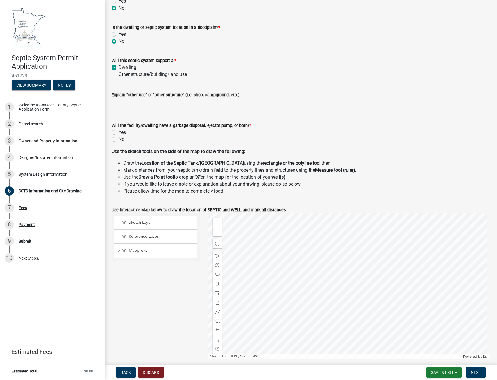
scroll to position [58, 0]
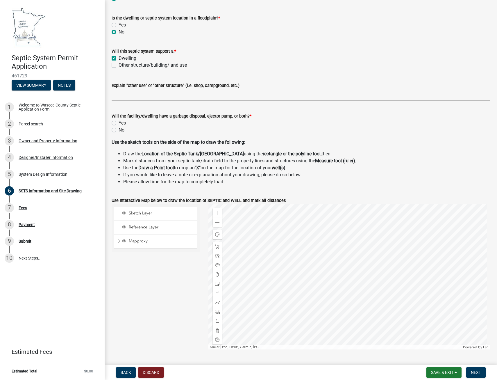
click at [119, 130] on label "No" at bounding box center [122, 129] width 6 height 7
click at [119, 130] on input "No" at bounding box center [121, 128] width 4 height 4
radio input "true"
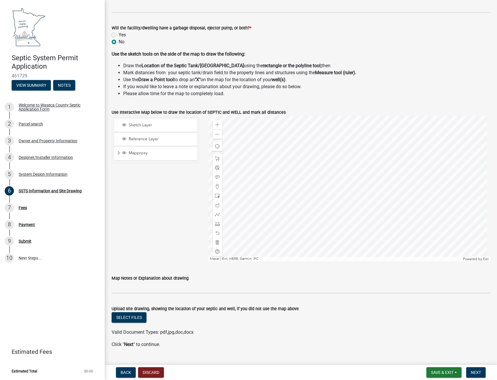
scroll to position [159, 0]
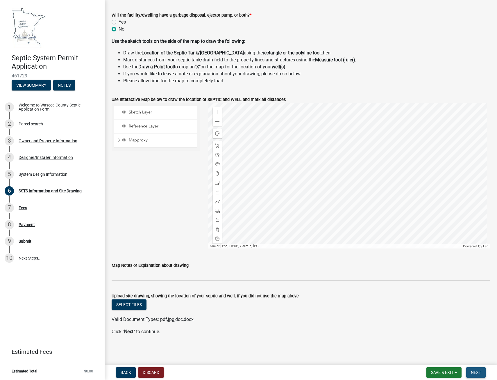
click at [483, 371] on button "Next" at bounding box center [475, 372] width 19 height 10
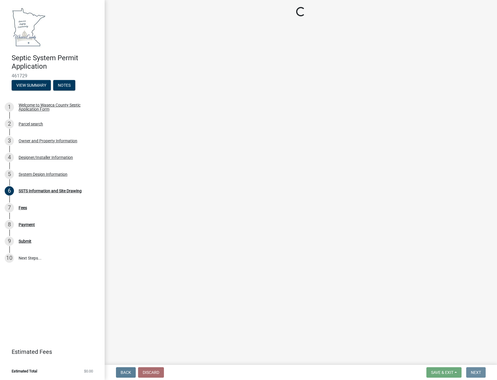
scroll to position [0, 0]
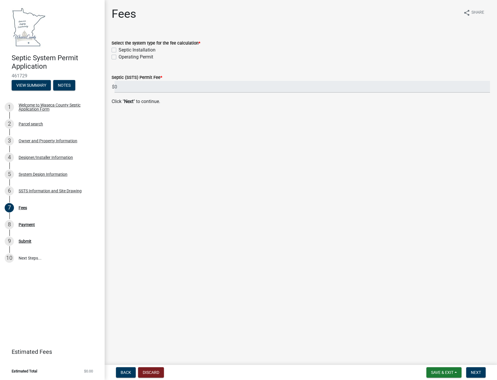
click at [119, 51] on label "Septic Installation" at bounding box center [137, 50] width 37 height 7
click at [119, 50] on input "Septic Installation" at bounding box center [121, 49] width 4 height 4
checkbox input "true"
checkbox input "false"
click at [480, 370] on button "Next" at bounding box center [475, 372] width 19 height 10
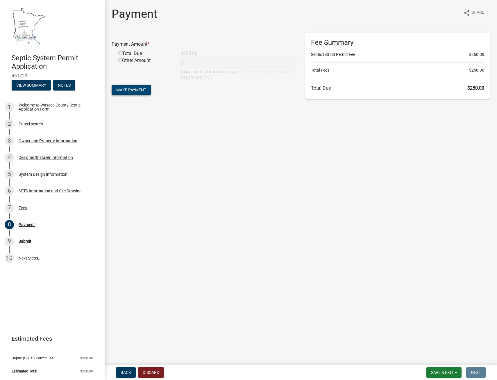
click at [138, 90] on span "Make Payment" at bounding box center [131, 90] width 30 height 5
click at [120, 61] on input "radio" at bounding box center [120, 60] width 4 height 4
radio input "true"
type input "250"
click at [136, 91] on span "Make Payment" at bounding box center [131, 90] width 30 height 5
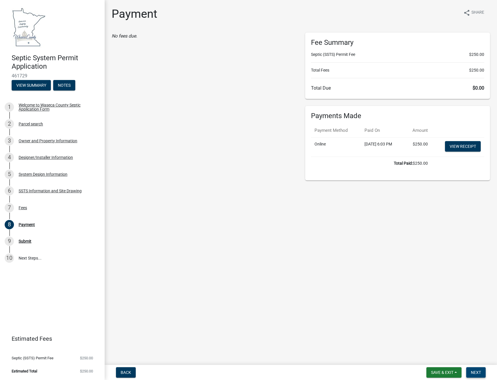
click at [477, 370] on span "Next" at bounding box center [476, 372] width 10 height 5
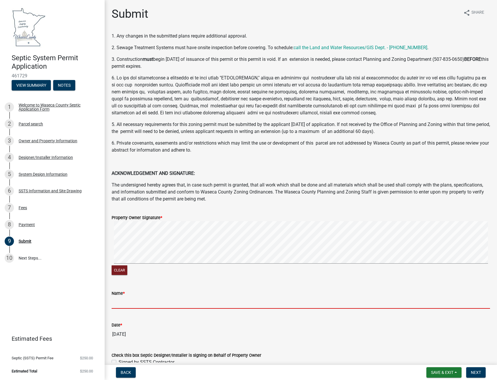
click at [158, 308] on input "Name *" at bounding box center [301, 303] width 379 height 12
type input "[PERSON_NAME]"
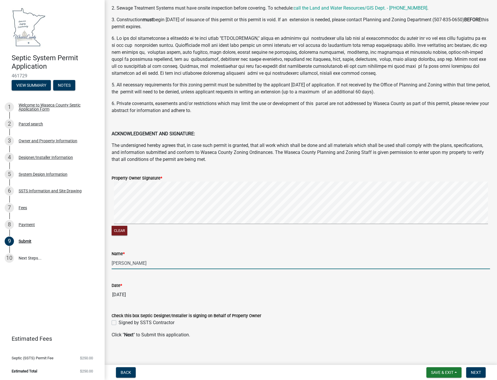
scroll to position [43, 0]
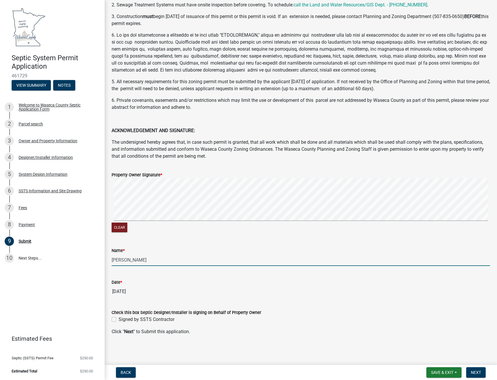
click at [119, 318] on label "Signed by SSTS Contractor" at bounding box center [147, 319] width 56 height 7
click at [119, 318] on input "Signed by SSTS Contractor" at bounding box center [121, 318] width 4 height 4
checkbox input "true"
click at [477, 372] on span "Next" at bounding box center [476, 372] width 10 height 5
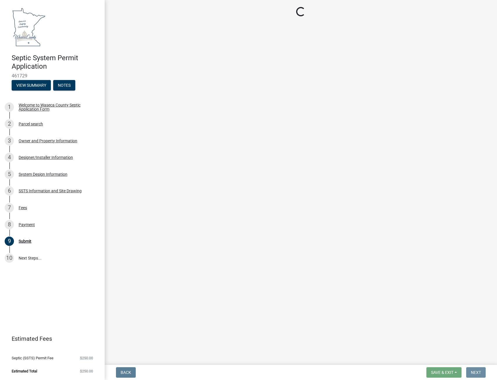
scroll to position [0, 0]
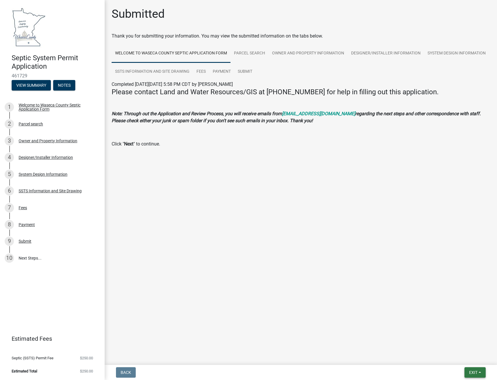
click at [471, 369] on button "Exit" at bounding box center [475, 372] width 21 height 10
click at [403, 322] on main "Submitted Thank you for submitting your information. You may view the submitted…" at bounding box center [301, 181] width 393 height 362
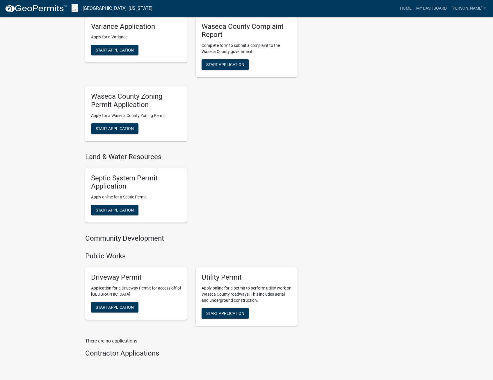
scroll to position [373, 0]
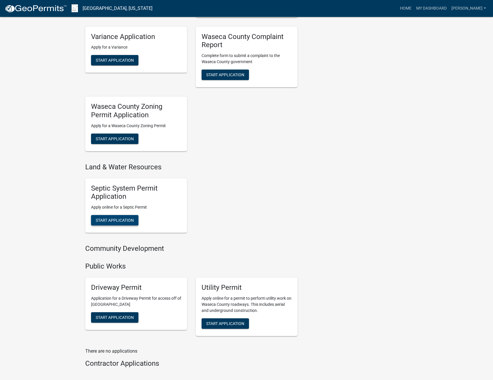
click at [116, 218] on span "Start Application" at bounding box center [115, 220] width 38 height 5
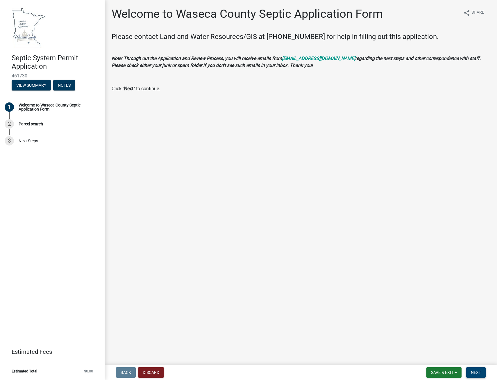
click at [481, 371] on span "Next" at bounding box center [476, 372] width 10 height 5
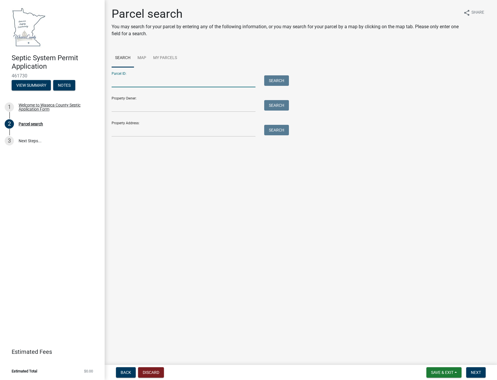
click at [140, 81] on input "Parcel ID:" at bounding box center [184, 81] width 144 height 12
type input "11.701.0220"
click at [275, 82] on button "Search" at bounding box center [276, 80] width 25 height 10
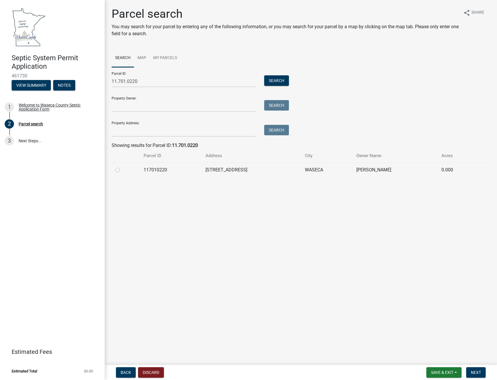
click at [122, 166] on label at bounding box center [122, 166] width 0 height 0
click at [122, 170] on input "radio" at bounding box center [124, 168] width 4 height 4
radio input "true"
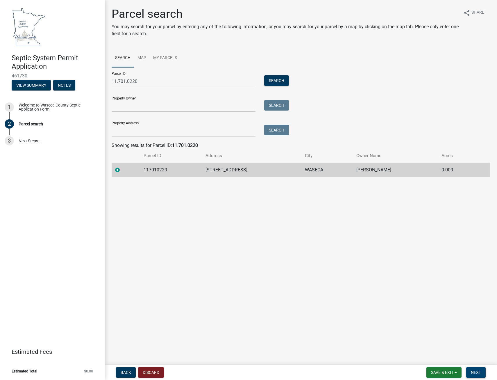
click at [479, 372] on span "Next" at bounding box center [476, 372] width 10 height 5
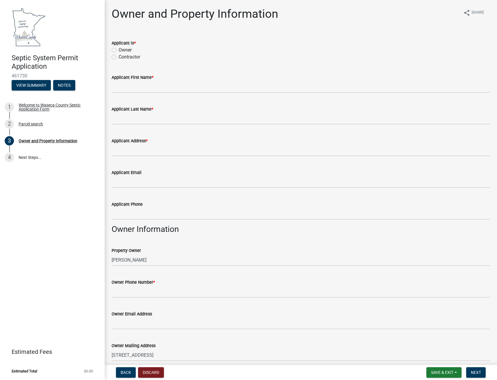
click at [119, 56] on label "Contractor" at bounding box center [130, 57] width 22 height 7
click at [119, 56] on input "Contractor" at bounding box center [121, 56] width 4 height 4
radio input "true"
click at [126, 91] on input "Applicant First Name *" at bounding box center [301, 87] width 379 height 12
type input "[PERSON_NAME]"
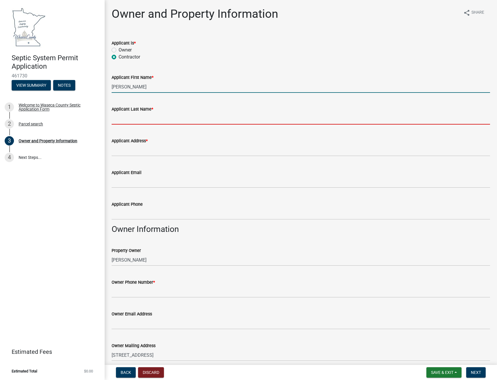
type input "[PERSON_NAME]"
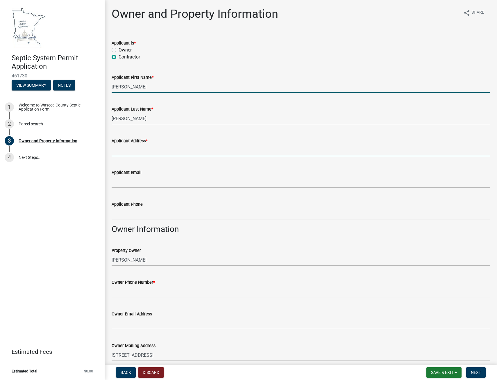
type input "[STREET_ADDRESS]"
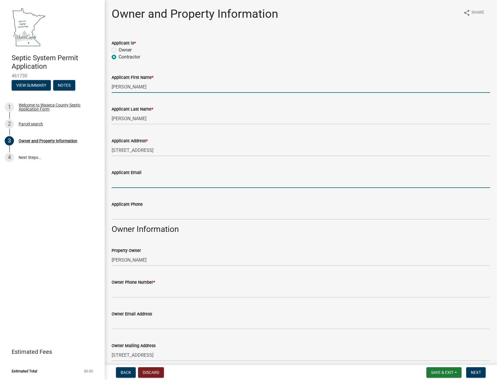
type input "[PERSON_NAME][EMAIL_ADDRESS][PERSON_NAME][DOMAIN_NAME]"
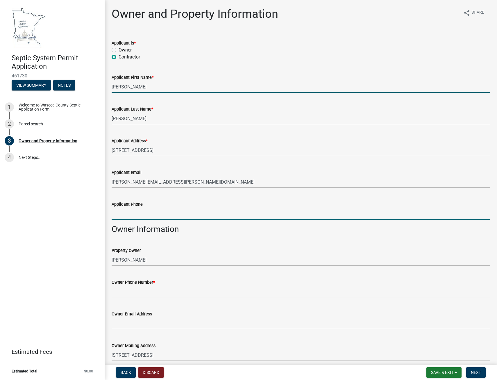
type input "5074611462"
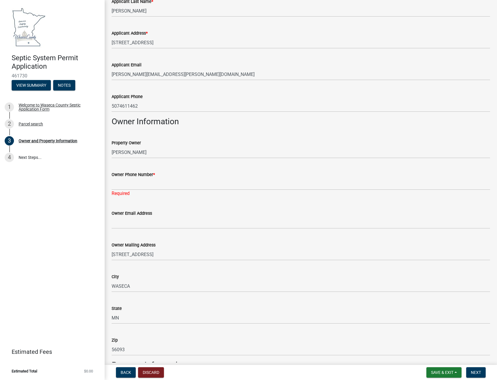
scroll to position [116, 0]
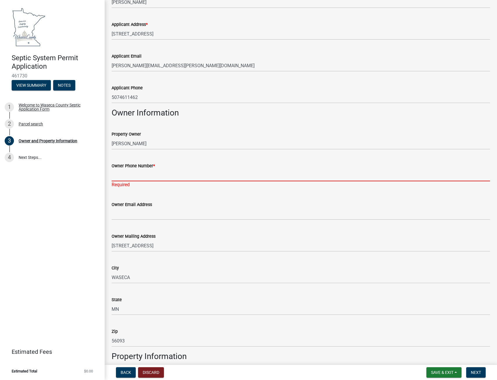
click at [134, 175] on input "Owner Phone Number *" at bounding box center [301, 175] width 379 height 12
type input "[PHONE_NUMBER]"
click at [162, 195] on div "Owner Email Address" at bounding box center [301, 206] width 379 height 27
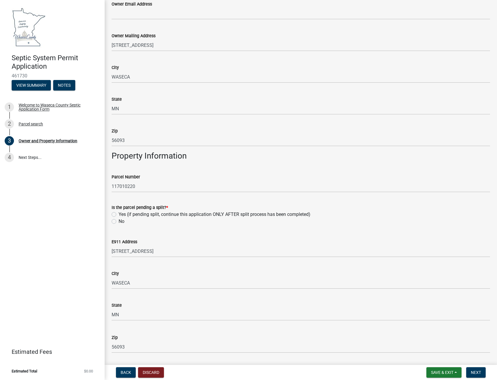
scroll to position [320, 0]
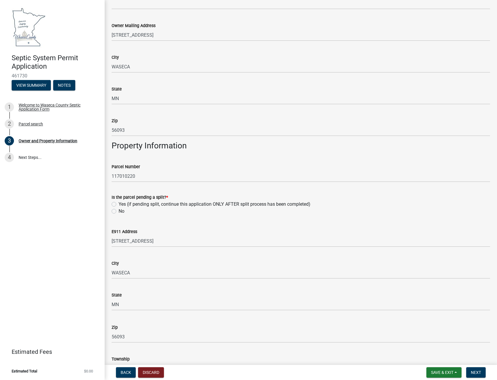
click at [119, 212] on label "No" at bounding box center [122, 211] width 6 height 7
click at [119, 211] on input "No" at bounding box center [121, 210] width 4 height 4
radio input "true"
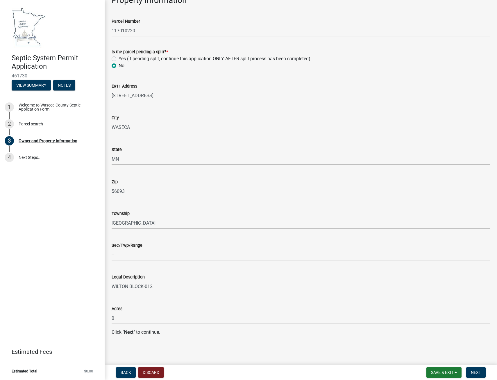
scroll to position [466, 0]
click at [476, 370] on span "Next" at bounding box center [476, 372] width 10 height 5
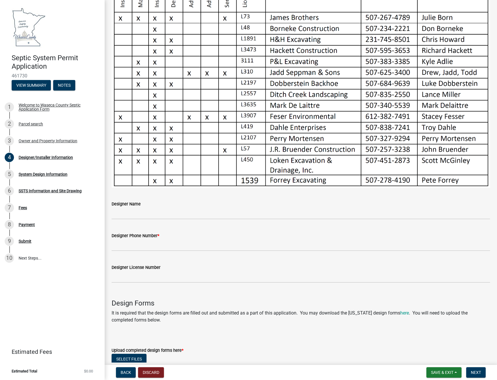
scroll to position [145, 0]
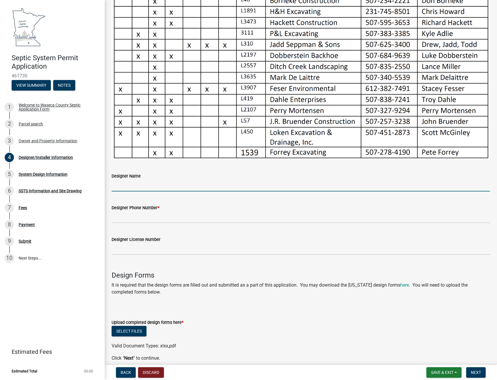
click at [148, 183] on input "Designer Name" at bounding box center [301, 185] width 379 height 12
type input "[PERSON_NAME]"
type input "[PHONE_NUMBER]"
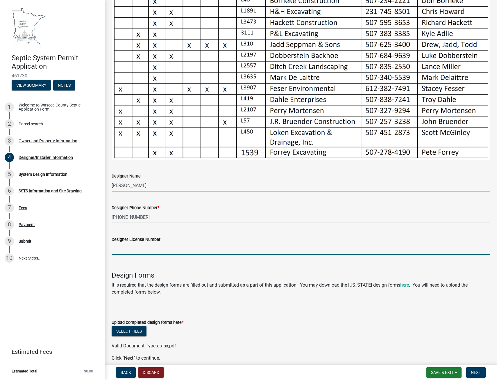
type input "4256"
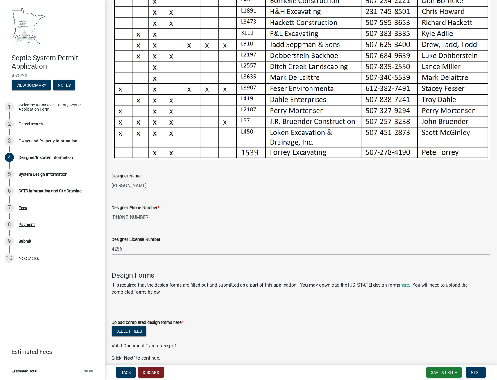
scroll to position [169, 0]
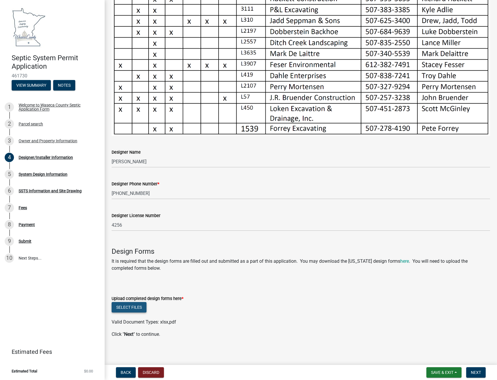
click at [127, 305] on button "Select files" at bounding box center [129, 307] width 35 height 10
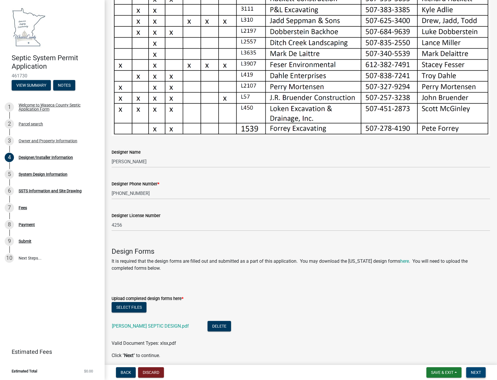
click at [474, 373] on span "Next" at bounding box center [476, 372] width 10 height 5
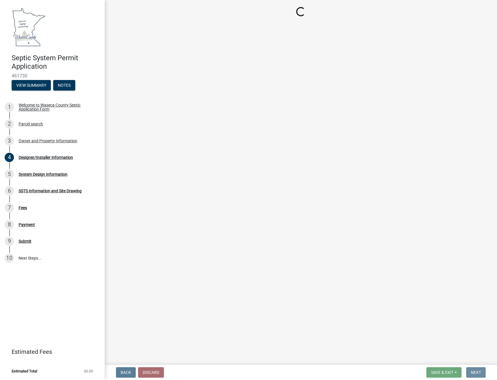
scroll to position [0, 0]
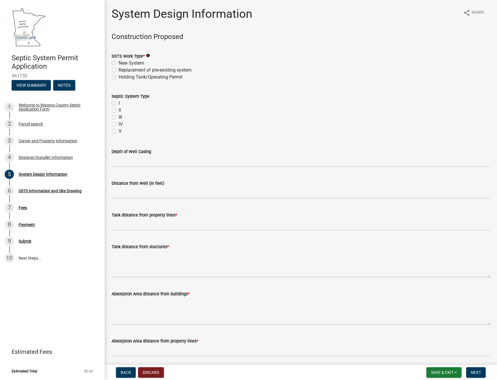
click at [119, 70] on label "Replacement of pre-existing system" at bounding box center [155, 70] width 73 height 7
click at [119, 70] on input "Replacement of pre-existing system" at bounding box center [121, 69] width 4 height 4
radio input "true"
click at [119, 103] on label "I" at bounding box center [119, 103] width 1 height 7
click at [119, 103] on input "I" at bounding box center [121, 102] width 4 height 4
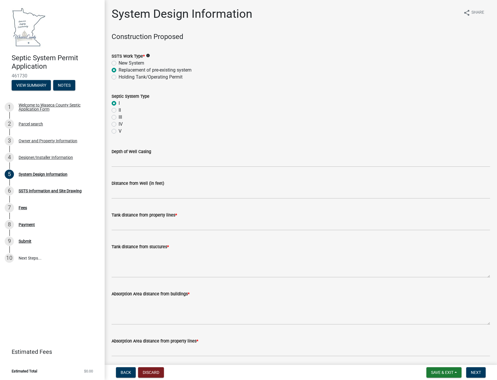
radio input "true"
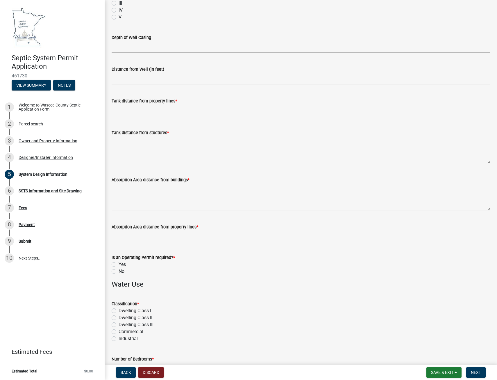
scroll to position [116, 0]
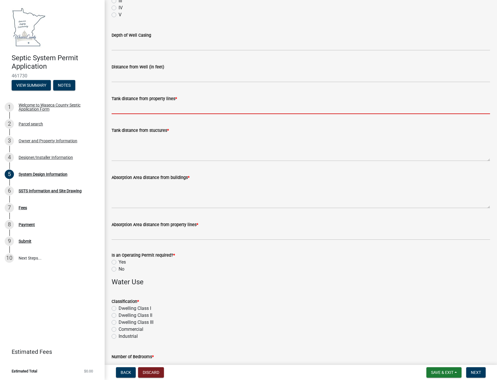
click at [127, 109] on input "Tank distance from property lines *" at bounding box center [301, 108] width 379 height 12
type input "10+"
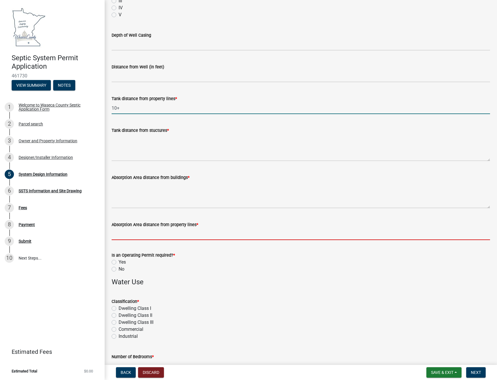
type input "10+"
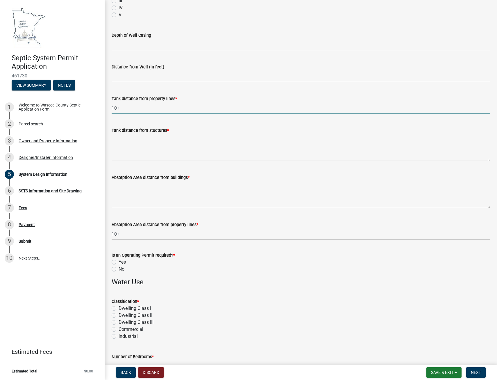
type input "4"
type input "600gpd"
type input "12"
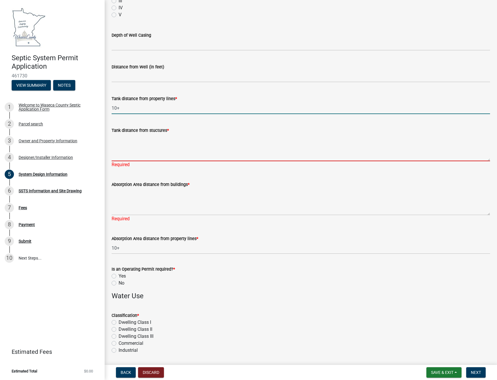
click at [131, 155] on textarea "Tank distance from stuctures *" at bounding box center [301, 147] width 379 height 27
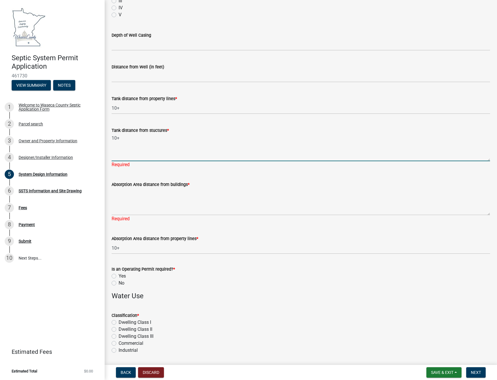
type textarea "10+"
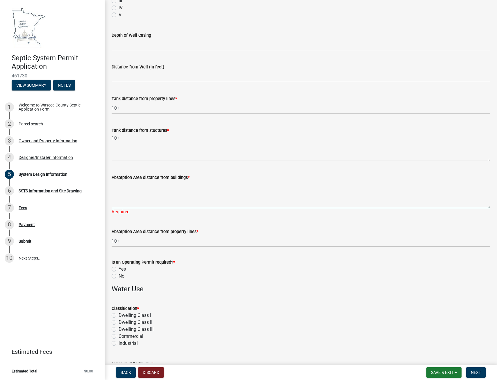
click at [123, 208] on textarea "Absorption Area distance from buildings *" at bounding box center [301, 194] width 379 height 27
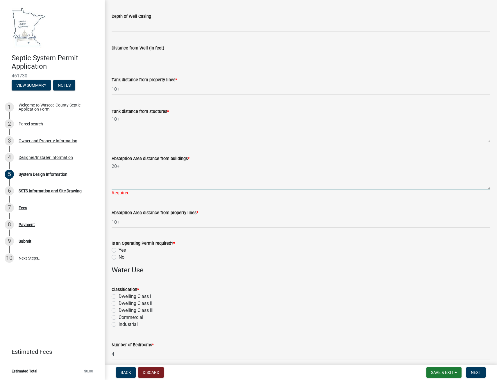
scroll to position [145, 0]
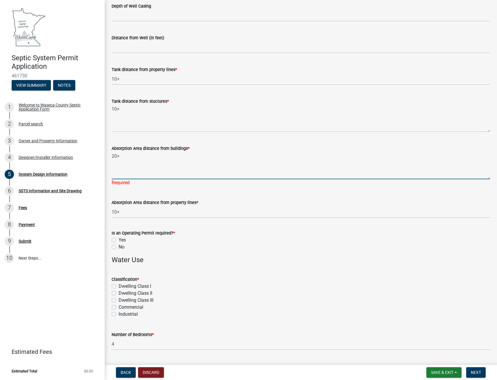
type textarea "20+"
click at [227, 240] on div "Is an Operating Permit required? * Yes No" at bounding box center [301, 239] width 379 height 21
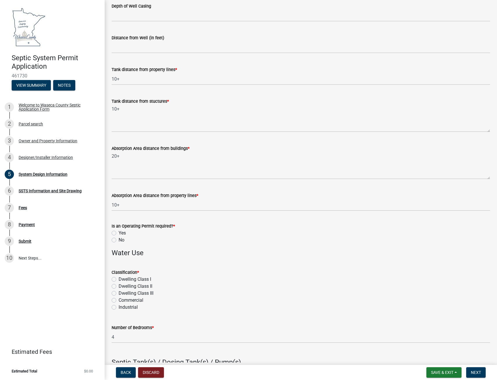
click at [119, 240] on label "No" at bounding box center [122, 239] width 6 height 7
click at [119, 240] on input "No" at bounding box center [121, 238] width 4 height 4
radio input "true"
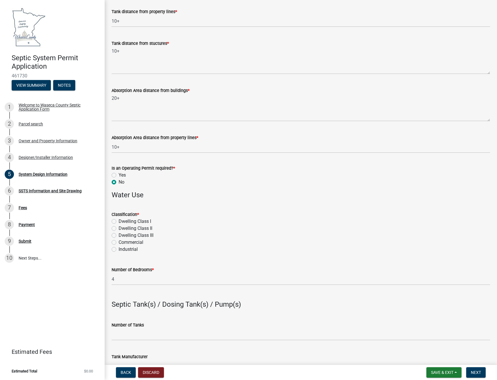
scroll to position [204, 0]
click at [119, 222] on label "Dwelling CIass I" at bounding box center [135, 221] width 33 height 7
click at [119, 221] on input "Dwelling CIass I" at bounding box center [121, 220] width 4 height 4
radio input "true"
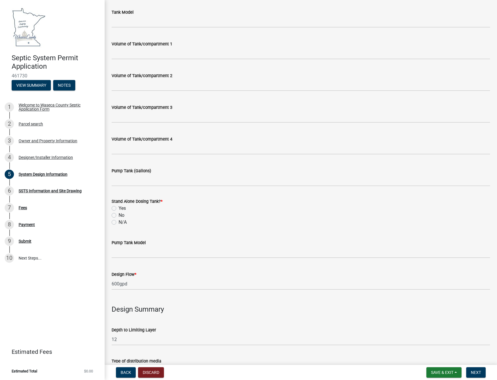
scroll to position [582, 0]
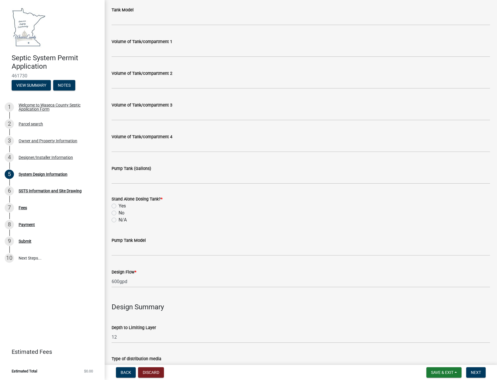
click at [119, 206] on label "Yes" at bounding box center [122, 205] width 7 height 7
click at [119, 206] on input "Yes" at bounding box center [121, 204] width 4 height 4
radio input "true"
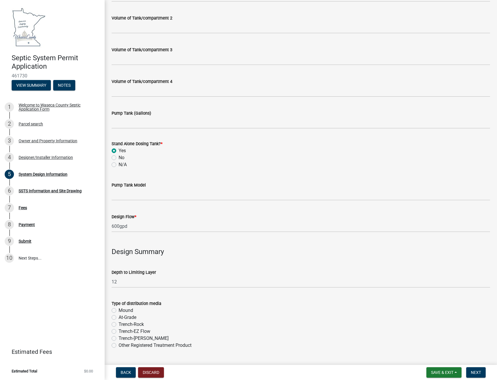
scroll to position [640, 0]
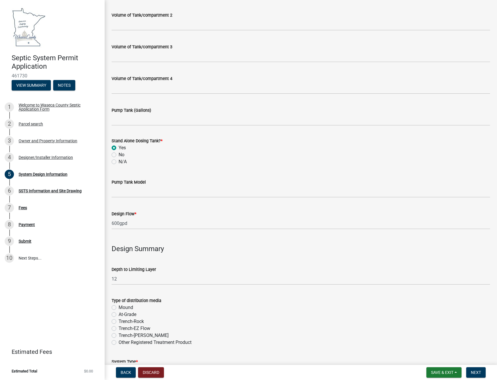
click at [203, 176] on div "Pump Tank Model" at bounding box center [301, 183] width 379 height 27
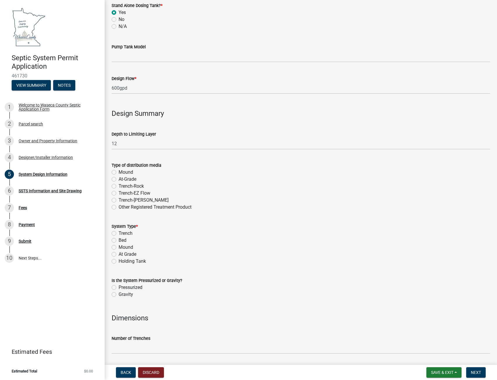
scroll to position [785, 0]
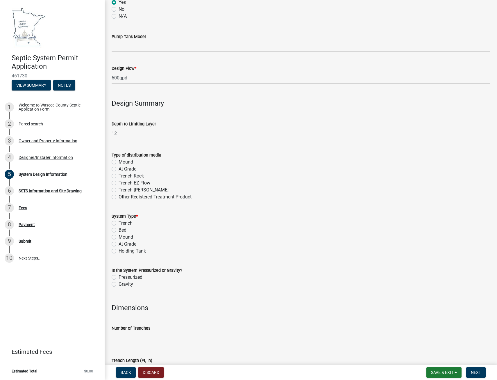
click at [119, 237] on label "Mound" at bounding box center [126, 237] width 15 height 7
click at [119, 237] on input "Mound" at bounding box center [121, 236] width 4 height 4
radio input "true"
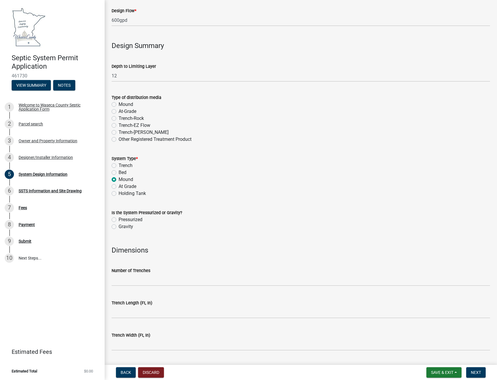
scroll to position [843, 0]
click at [242, 232] on wm-data-entity-input "Is the System Pressurized or Gravity? Pressurized Gravity" at bounding box center [301, 218] width 379 height 33
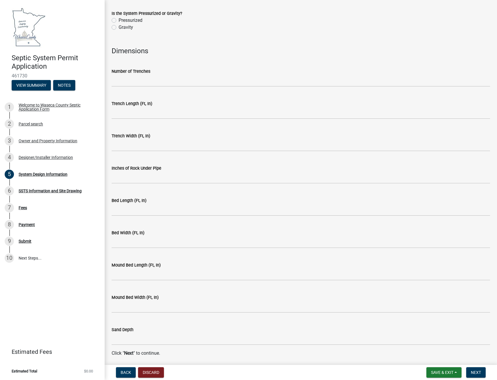
scroll to position [1063, 0]
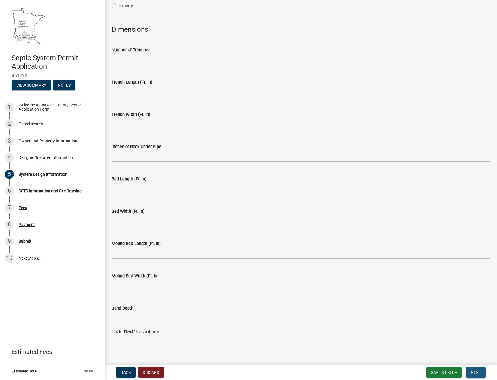
click at [479, 373] on span "Next" at bounding box center [476, 372] width 10 height 5
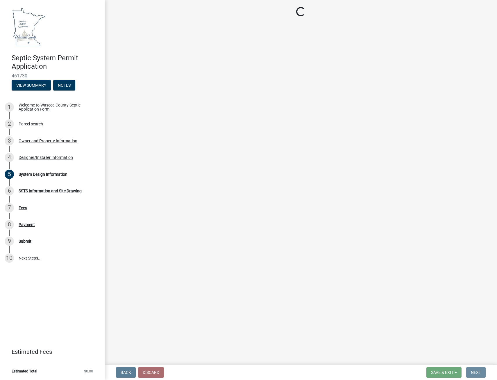
scroll to position [0, 0]
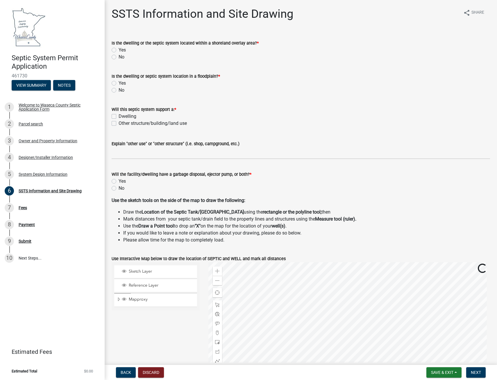
click at [119, 58] on label "No" at bounding box center [122, 57] width 6 height 7
click at [119, 57] on input "No" at bounding box center [121, 56] width 4 height 4
radio input "true"
click at [119, 90] on label "No" at bounding box center [122, 90] width 6 height 7
click at [119, 90] on input "No" at bounding box center [121, 89] width 4 height 4
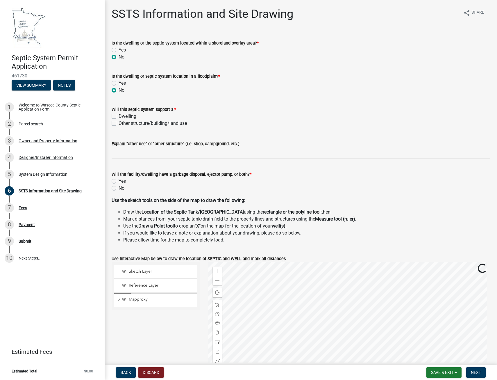
radio input "true"
click at [119, 116] on label "Dwelling" at bounding box center [128, 116] width 18 height 7
click at [119, 116] on input "Dwelling" at bounding box center [121, 115] width 4 height 4
checkbox input "true"
checkbox input "false"
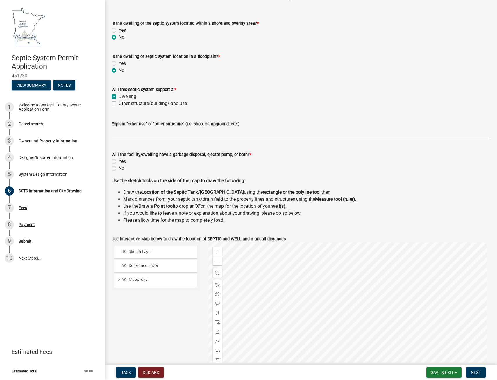
scroll to position [29, 0]
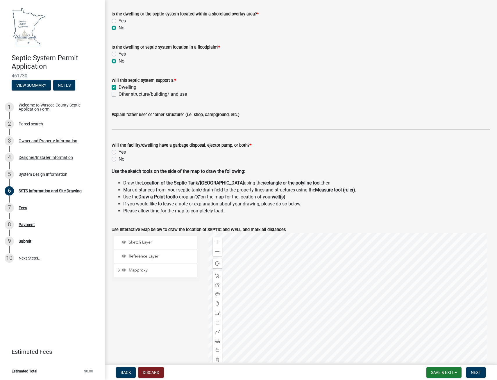
click at [119, 160] on label "No" at bounding box center [122, 159] width 6 height 7
click at [119, 159] on input "No" at bounding box center [121, 158] width 4 height 4
radio input "true"
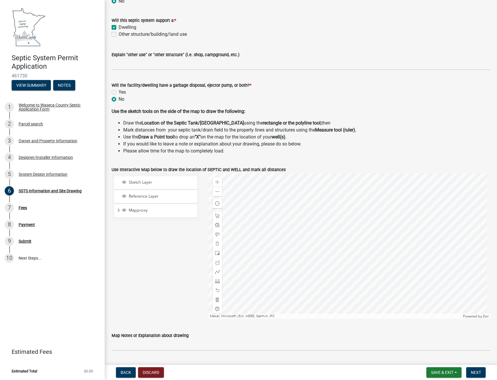
scroll to position [116, 0]
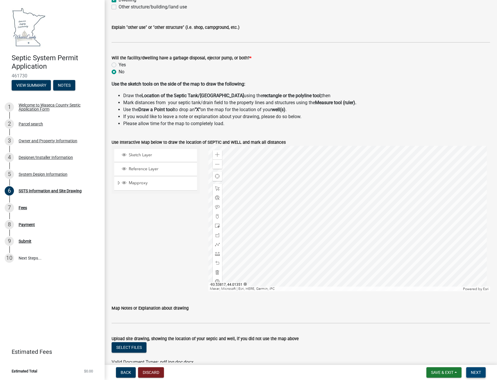
click at [473, 370] on span "Next" at bounding box center [476, 372] width 10 height 5
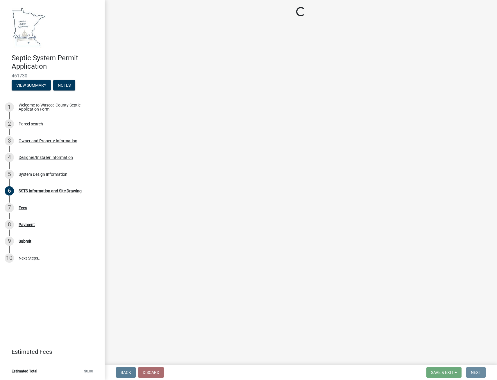
scroll to position [0, 0]
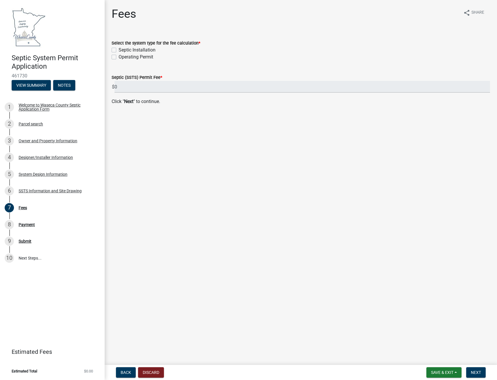
click at [119, 49] on label "Septic Installation" at bounding box center [137, 50] width 37 height 7
click at [119, 49] on input "Septic Installation" at bounding box center [121, 49] width 4 height 4
checkbox input "true"
checkbox input "false"
click at [475, 372] on span "Next" at bounding box center [476, 372] width 10 height 5
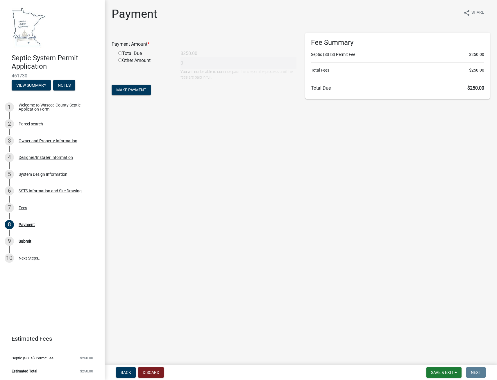
click at [120, 53] on input "radio" at bounding box center [120, 53] width 4 height 4
radio input "true"
type input "250"
click at [128, 90] on span "Make Payment" at bounding box center [131, 90] width 30 height 5
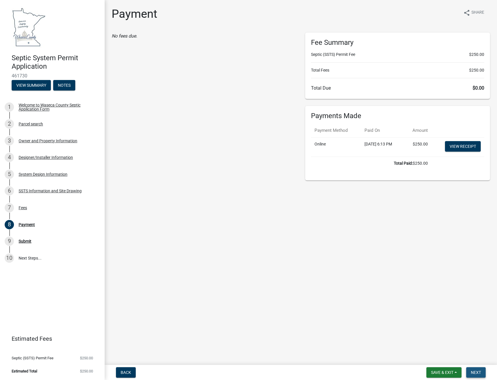
click at [477, 371] on span "Next" at bounding box center [476, 372] width 10 height 5
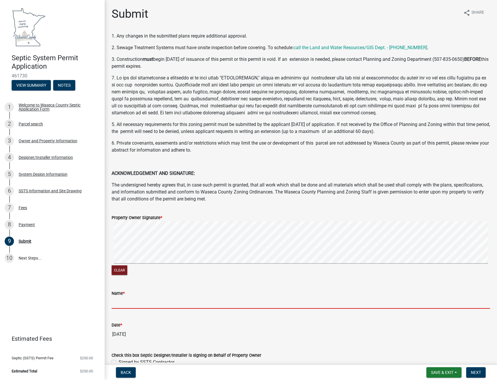
click at [174, 305] on input "Name *" at bounding box center [301, 303] width 379 height 12
type input "[PERSON_NAME]"
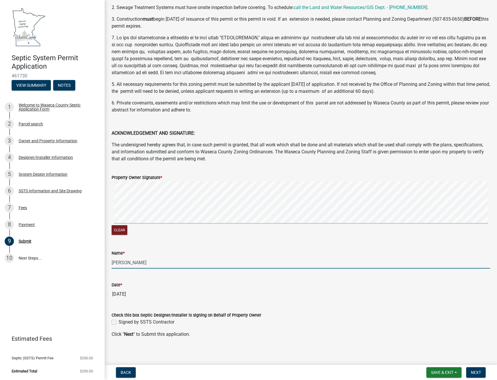
scroll to position [43, 0]
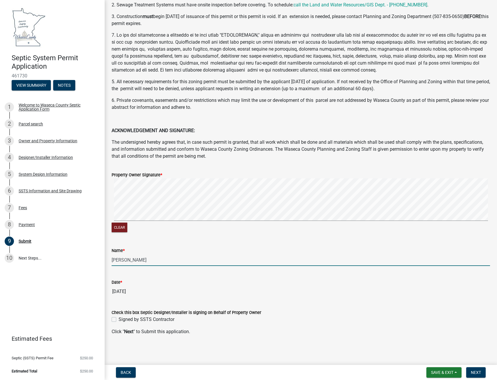
click at [119, 319] on label "Signed by SSTS Contractor" at bounding box center [147, 319] width 56 height 7
click at [119, 319] on input "Signed by SSTS Contractor" at bounding box center [121, 318] width 4 height 4
checkbox input "true"
click at [477, 374] on span "Next" at bounding box center [476, 372] width 10 height 5
